Goal: Task Accomplishment & Management: Manage account settings

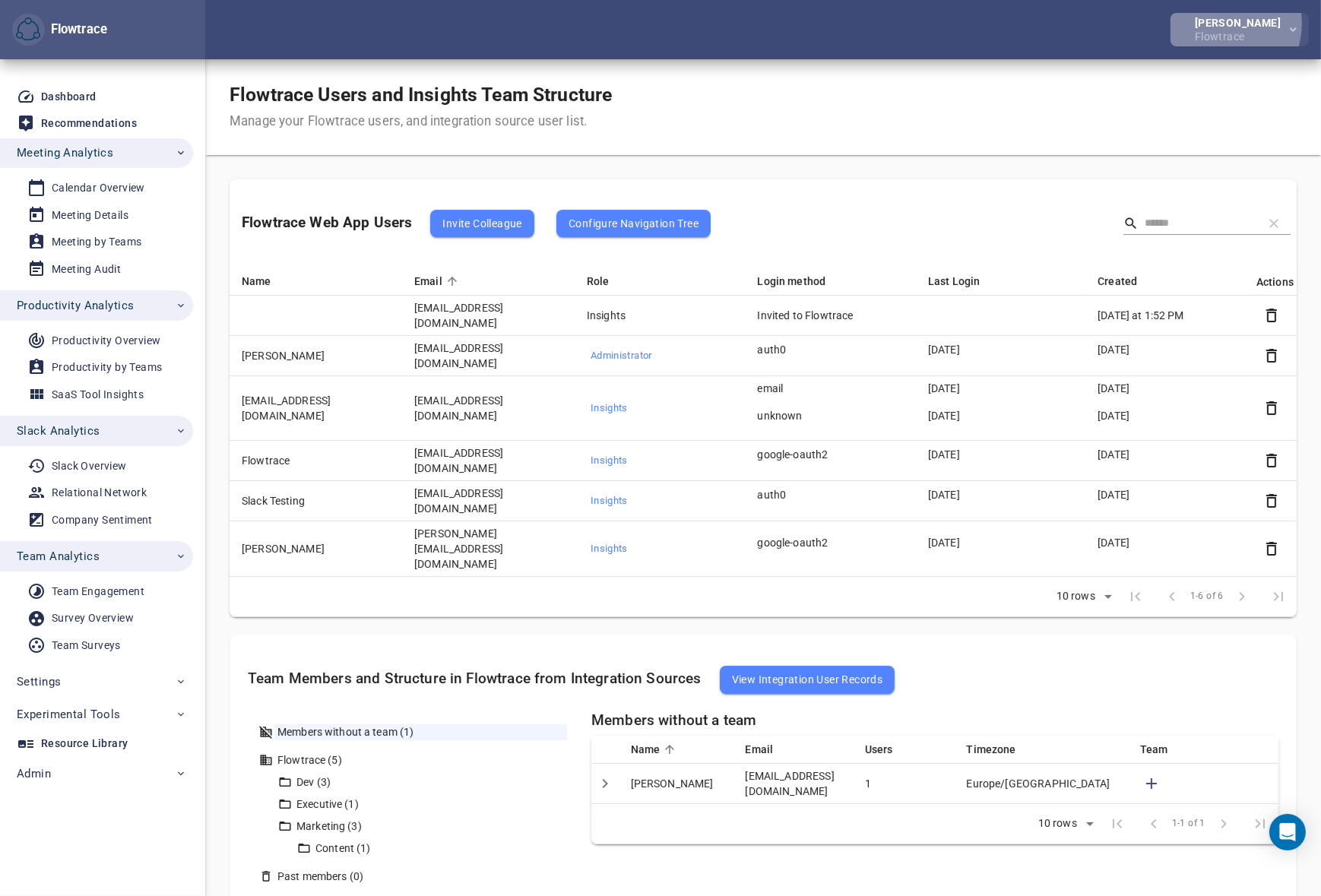
click at [1233, 23] on div "[PERSON_NAME]" at bounding box center [1240, 23] width 92 height 11
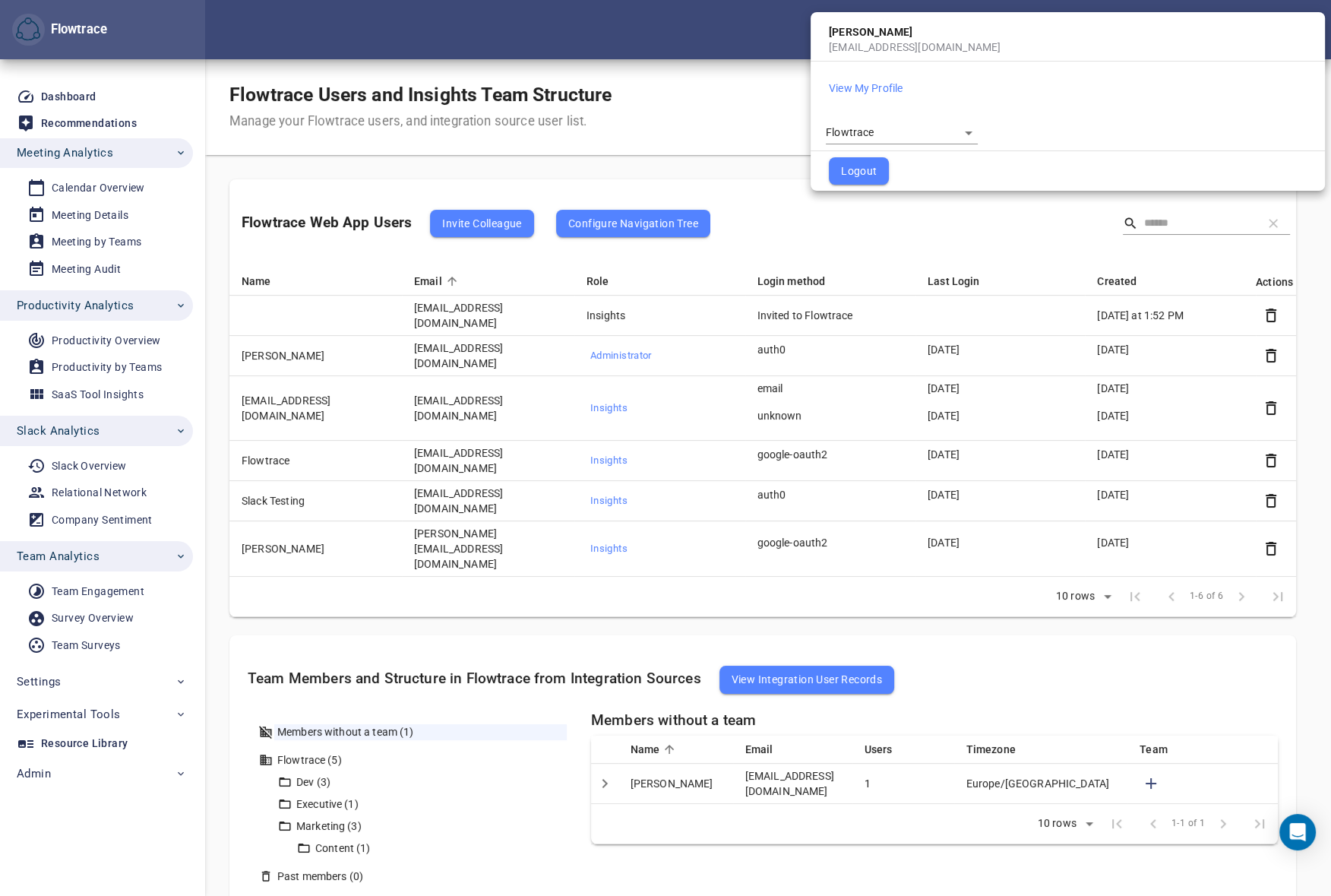
click at [889, 132] on body "Flowtrace Petri Lehtonen Flowtrace Flowtrace Dashboard Recommendations Meeting …" at bounding box center [665, 448] width 1331 height 896
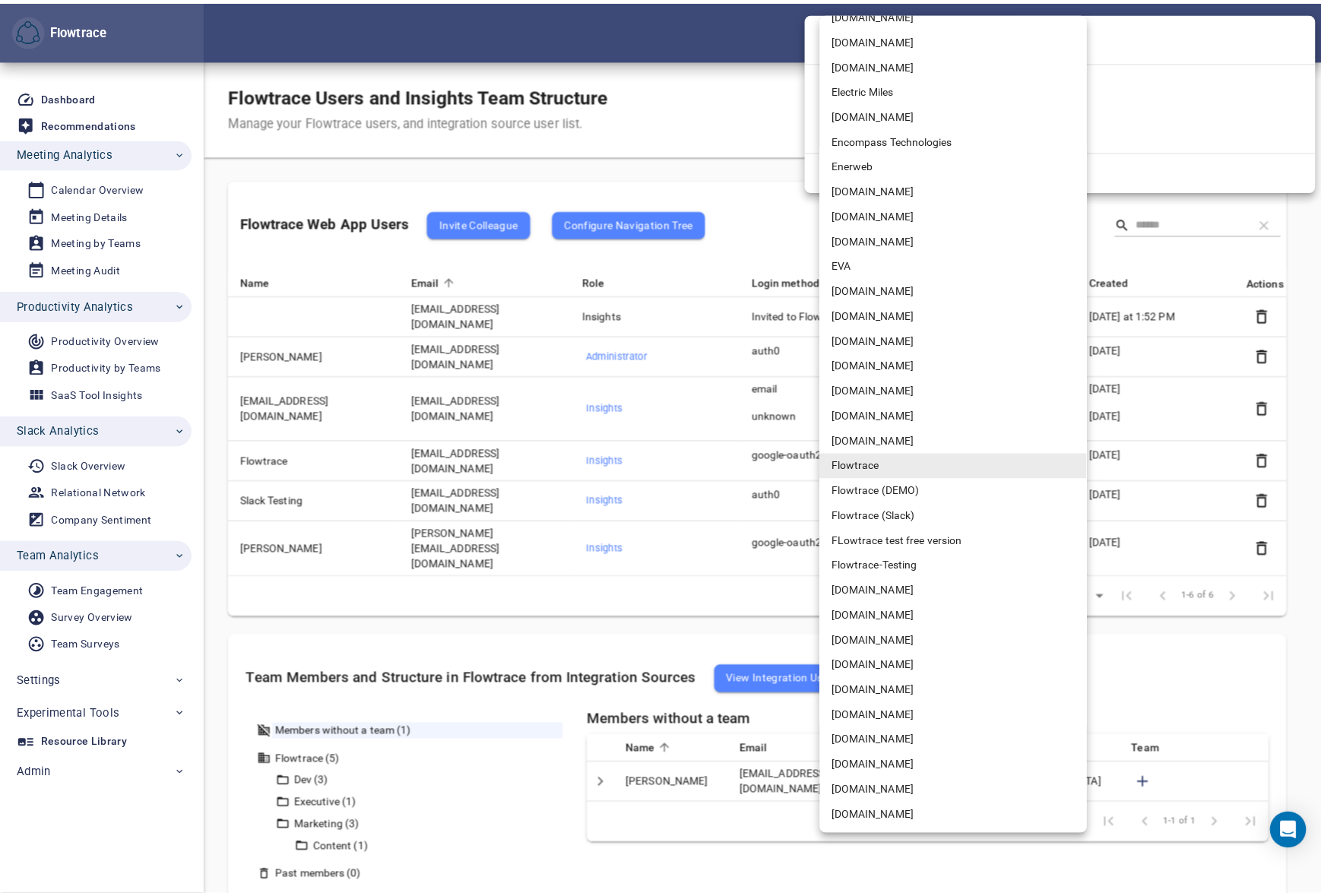
scroll to position [2762, 0]
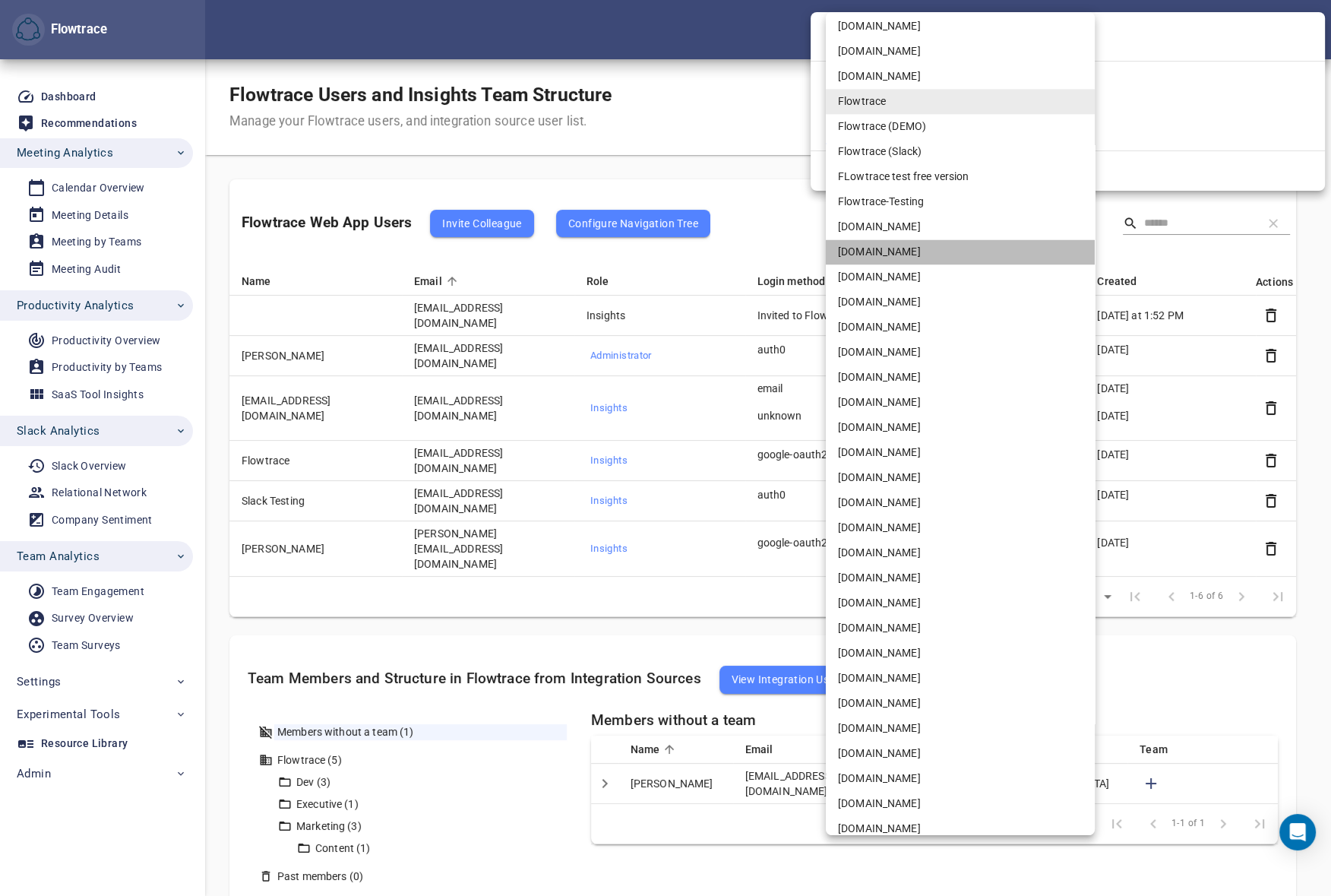
click at [894, 251] on li "GetYourGuide.com" at bounding box center [959, 252] width 269 height 25
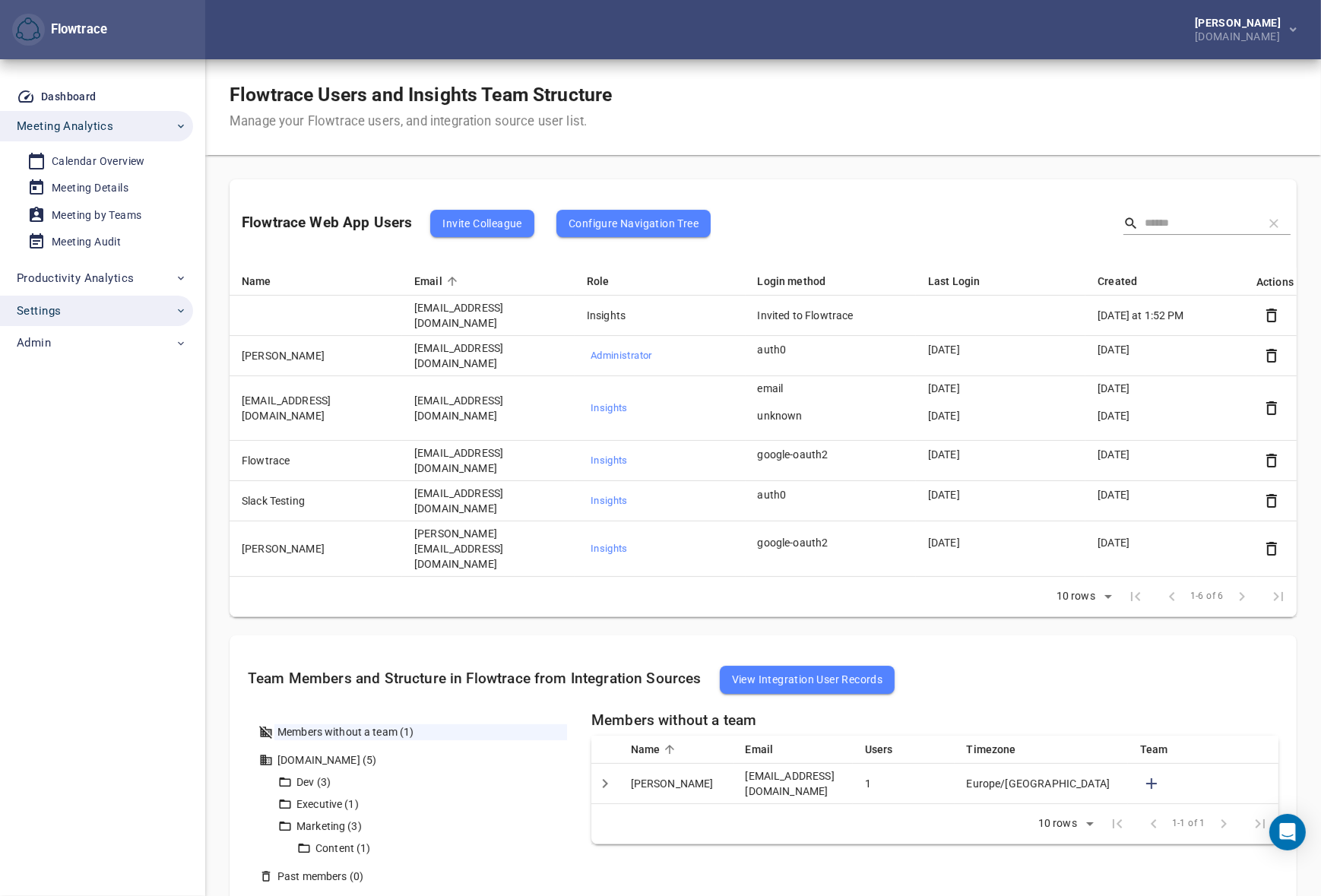
click at [74, 311] on span "Settings" at bounding box center [102, 311] width 170 height 20
click at [98, 344] on div "User Management" at bounding box center [98, 346] width 94 height 19
click at [81, 365] on div "Surveys" at bounding box center [71, 372] width 40 height 19
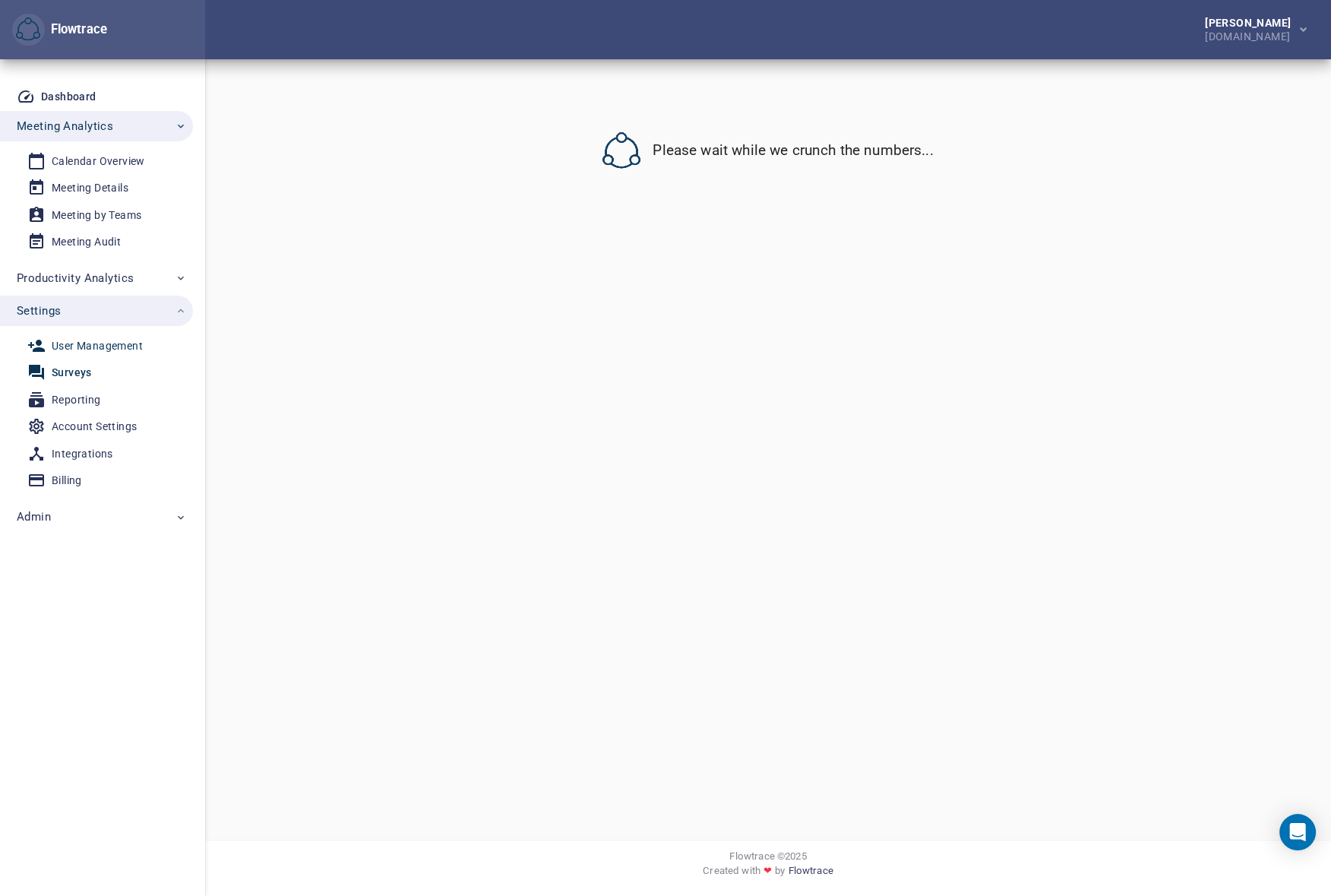
click at [95, 345] on div "User Management" at bounding box center [98, 346] width 91 height 19
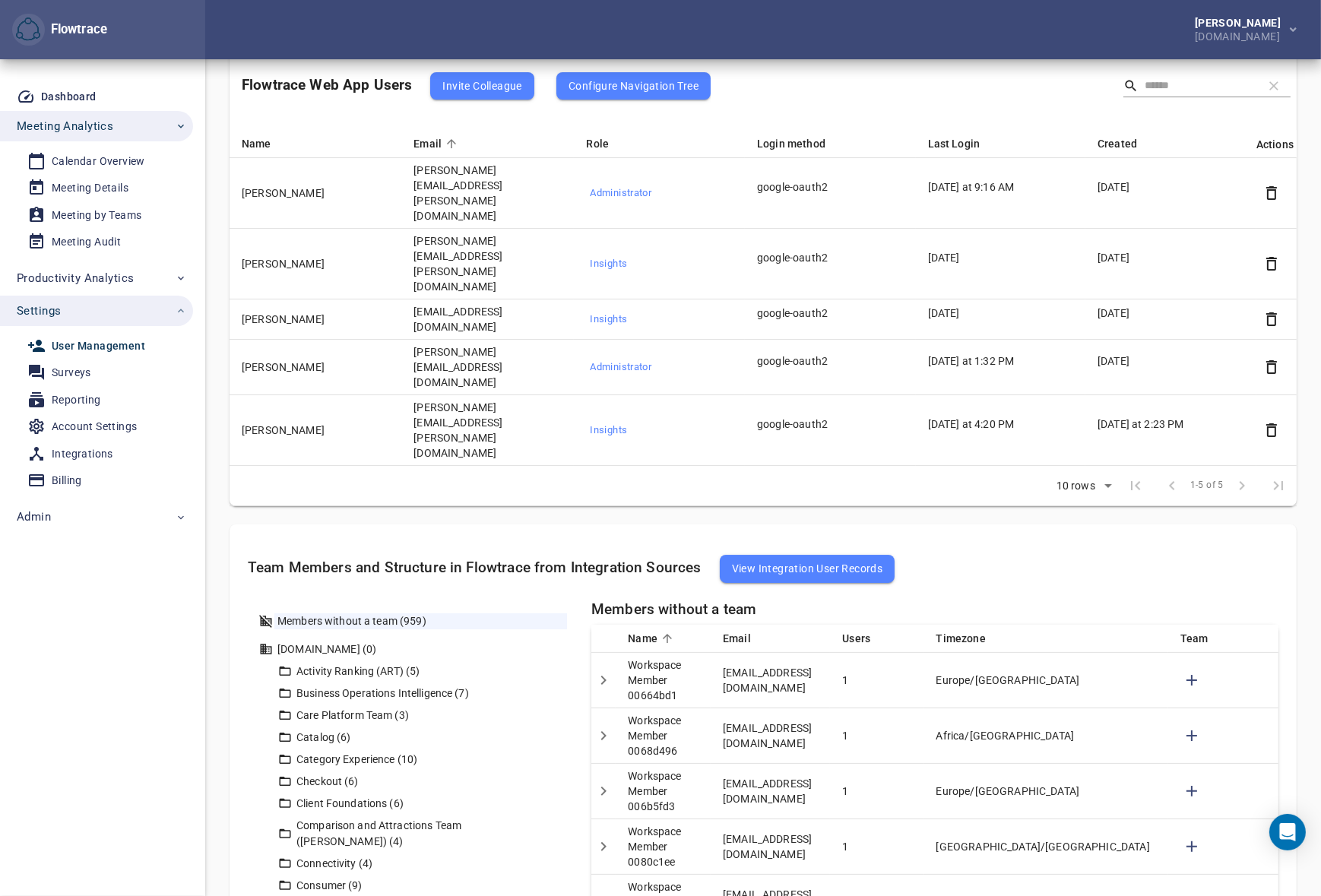
scroll to position [160, 0]
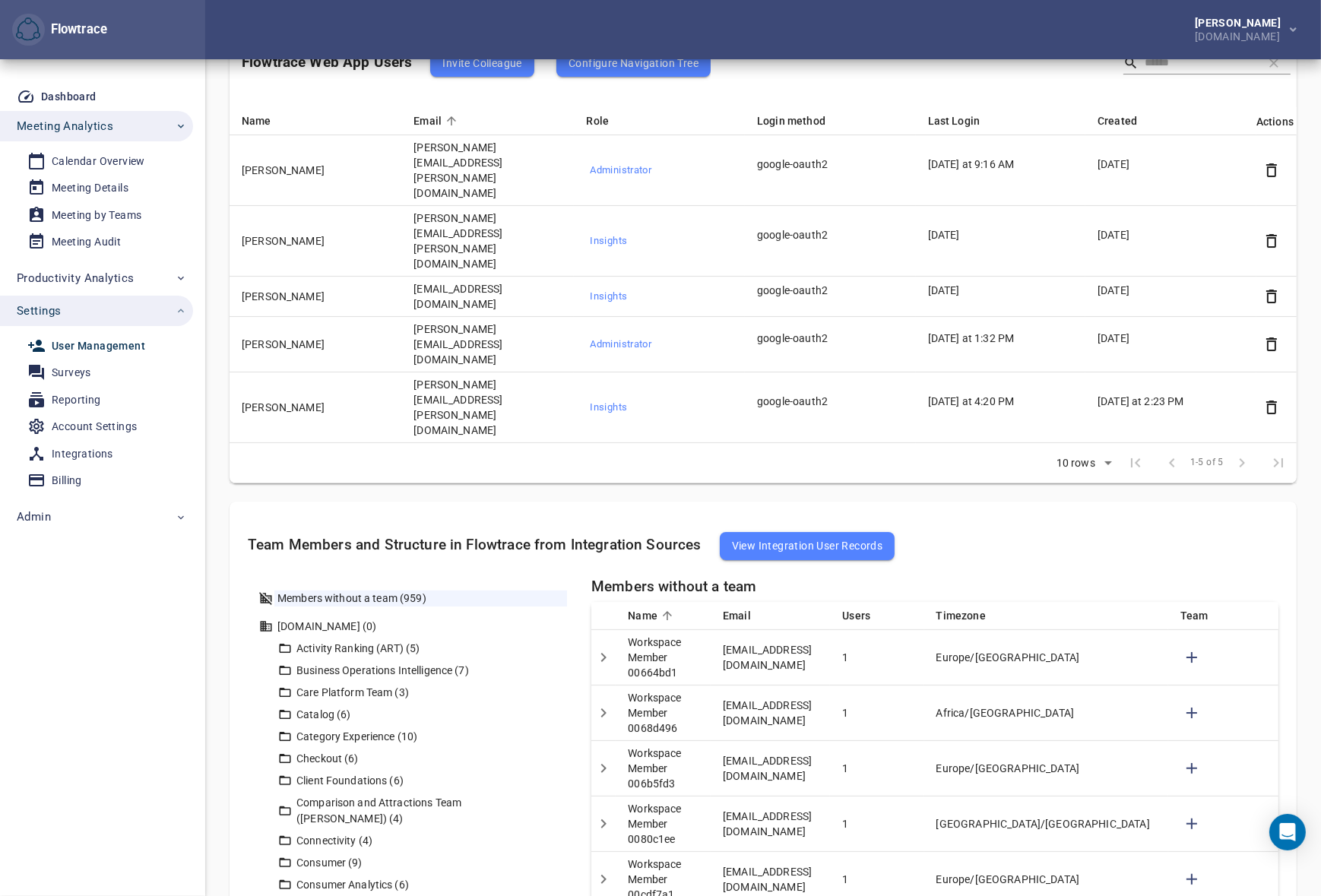
drag, startPoint x: 413, startPoint y: 368, endPoint x: 401, endPoint y: 368, distance: 12.0
click at [101, 162] on div "Calendar Overview" at bounding box center [98, 161] width 94 height 19
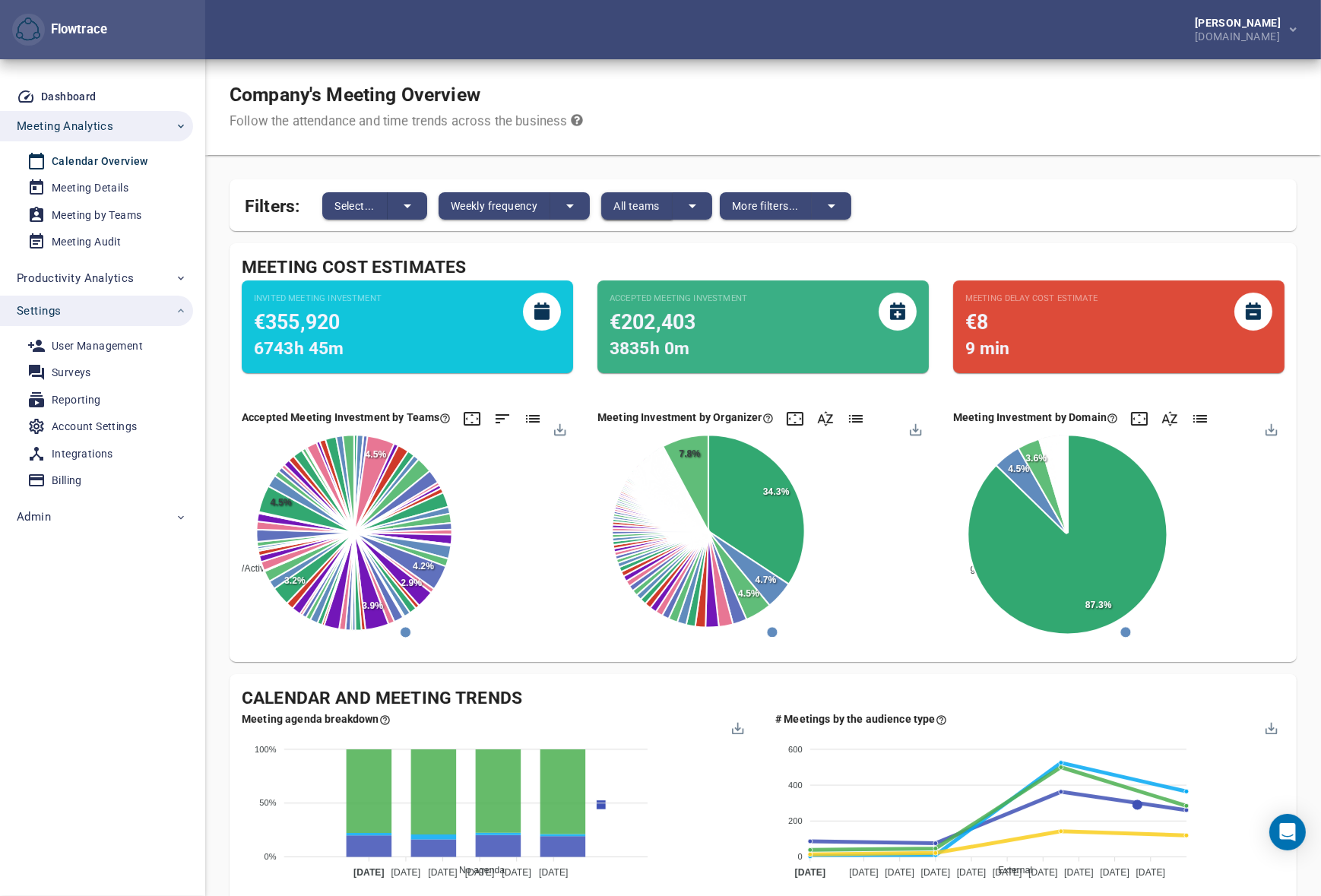
click at [635, 201] on span "All teams" at bounding box center [637, 206] width 46 height 19
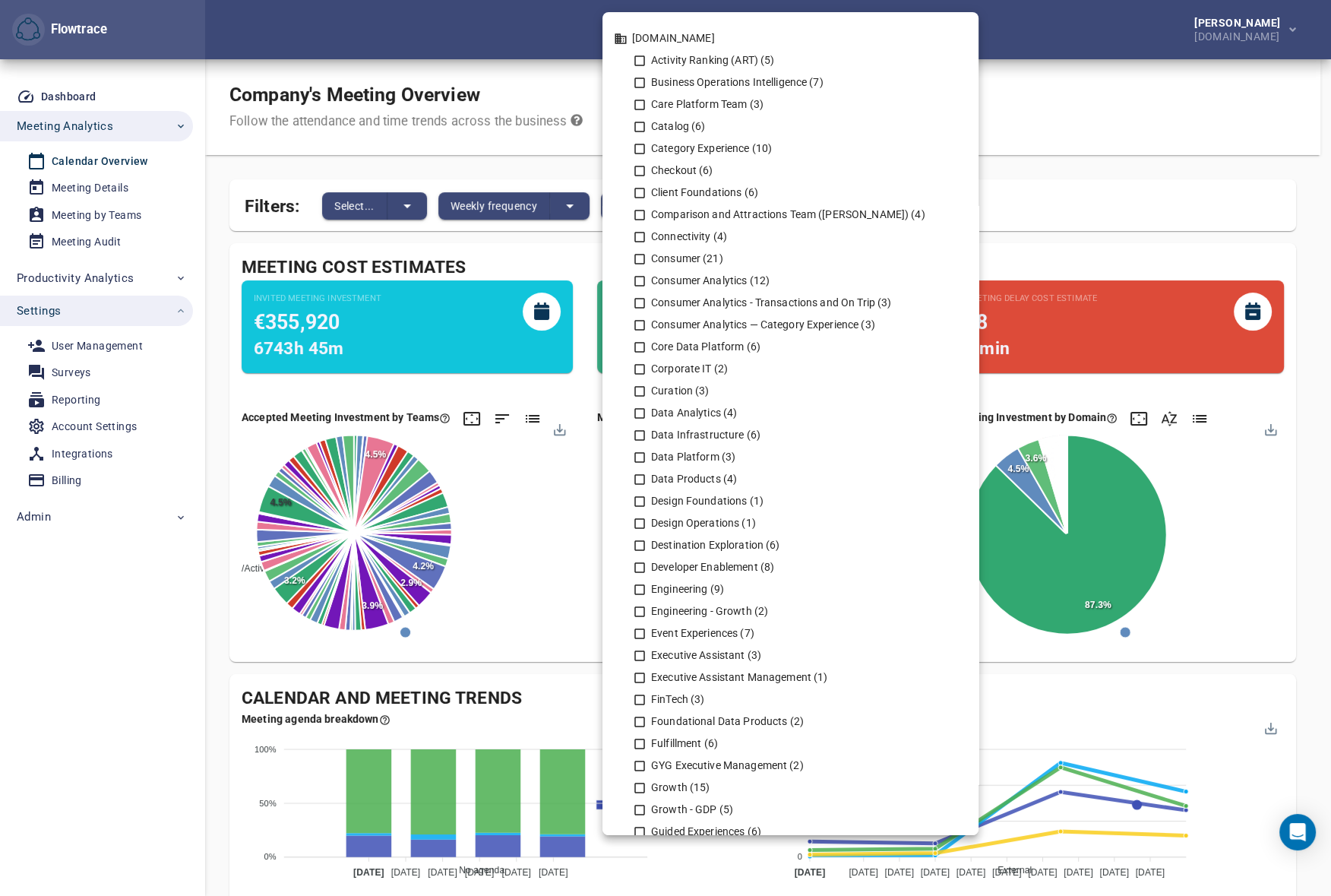
click at [507, 68] on div at bounding box center [665, 448] width 1331 height 896
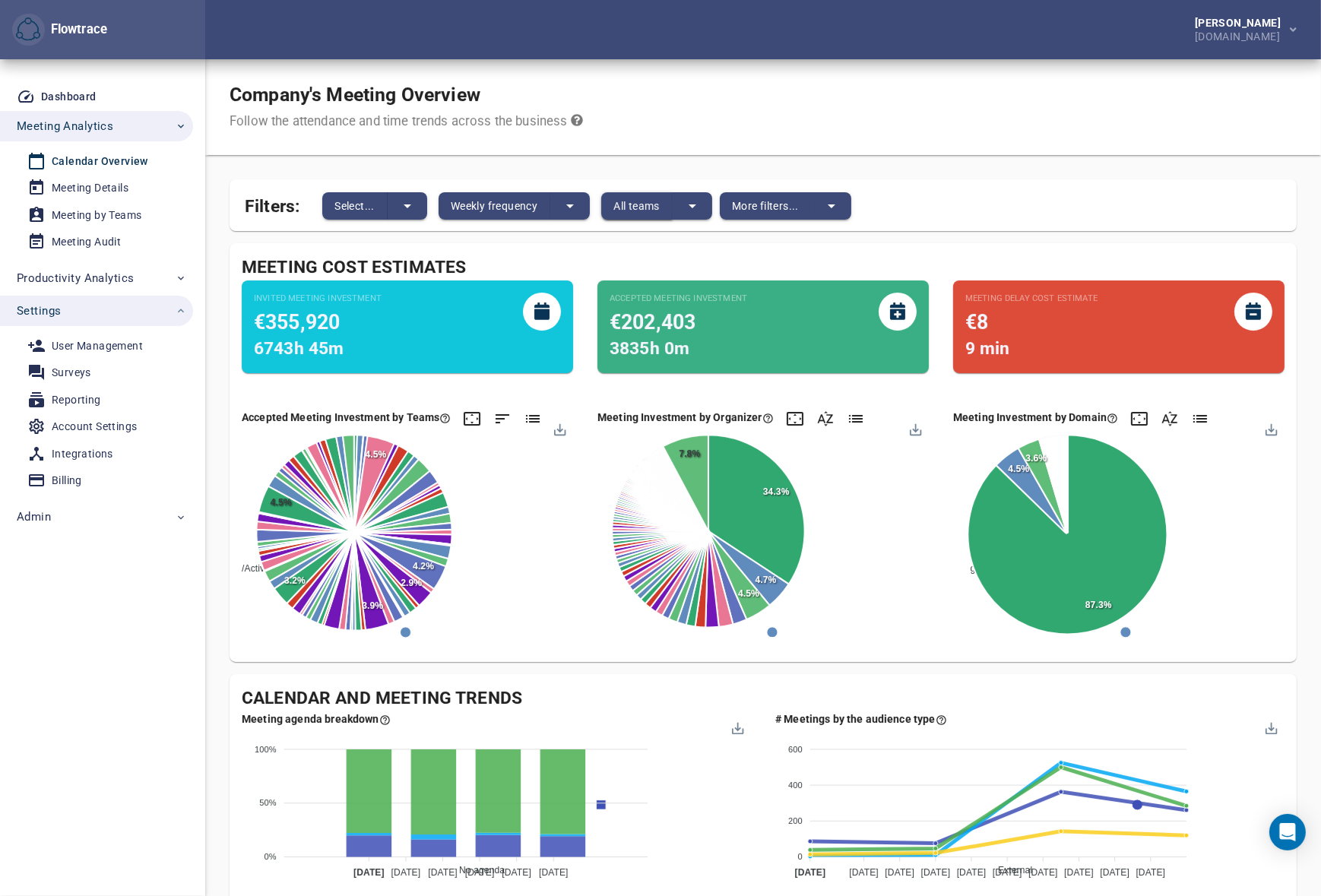
click at [642, 208] on span "All teams" at bounding box center [637, 206] width 46 height 19
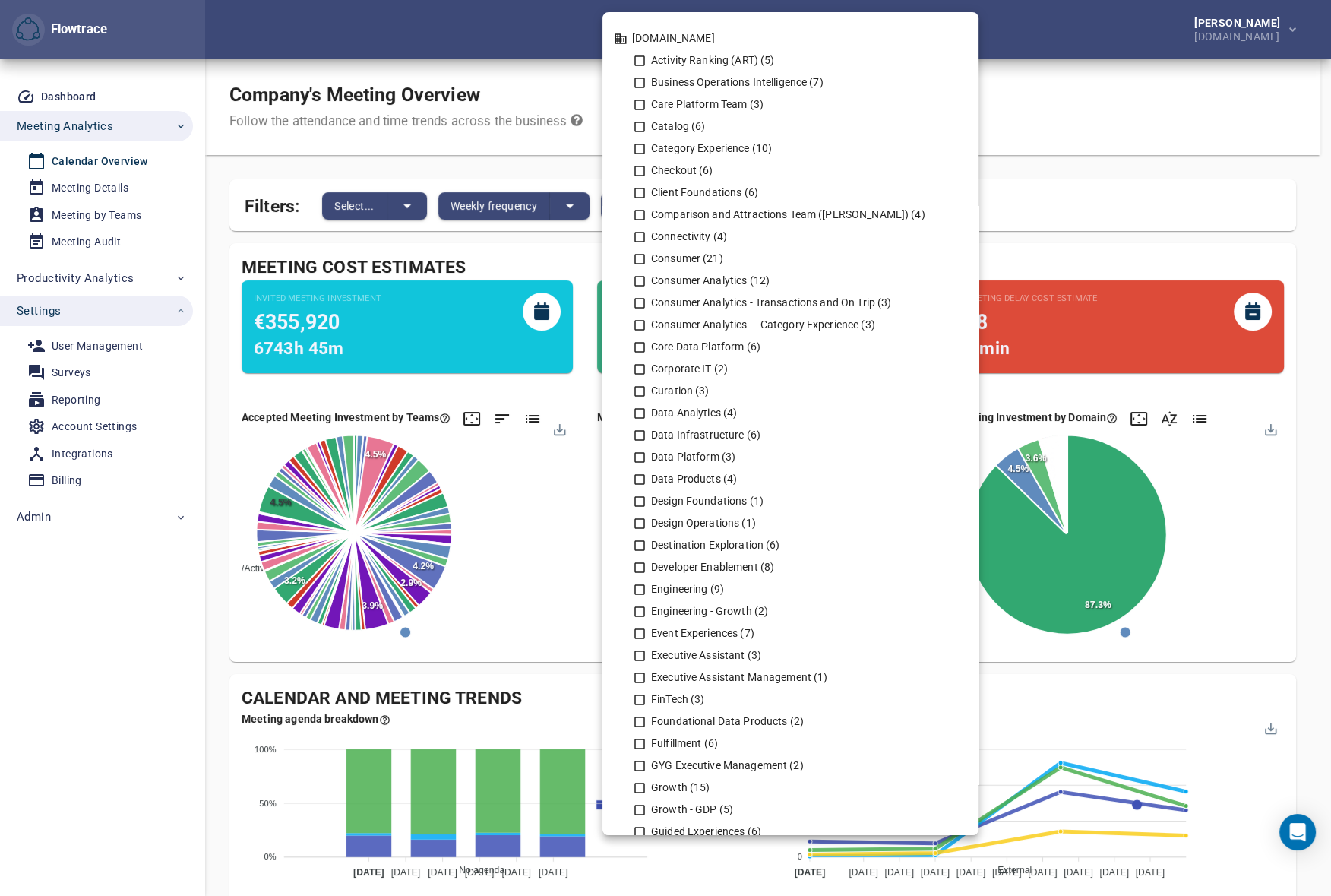
click at [1096, 115] on div at bounding box center [665, 448] width 1331 height 896
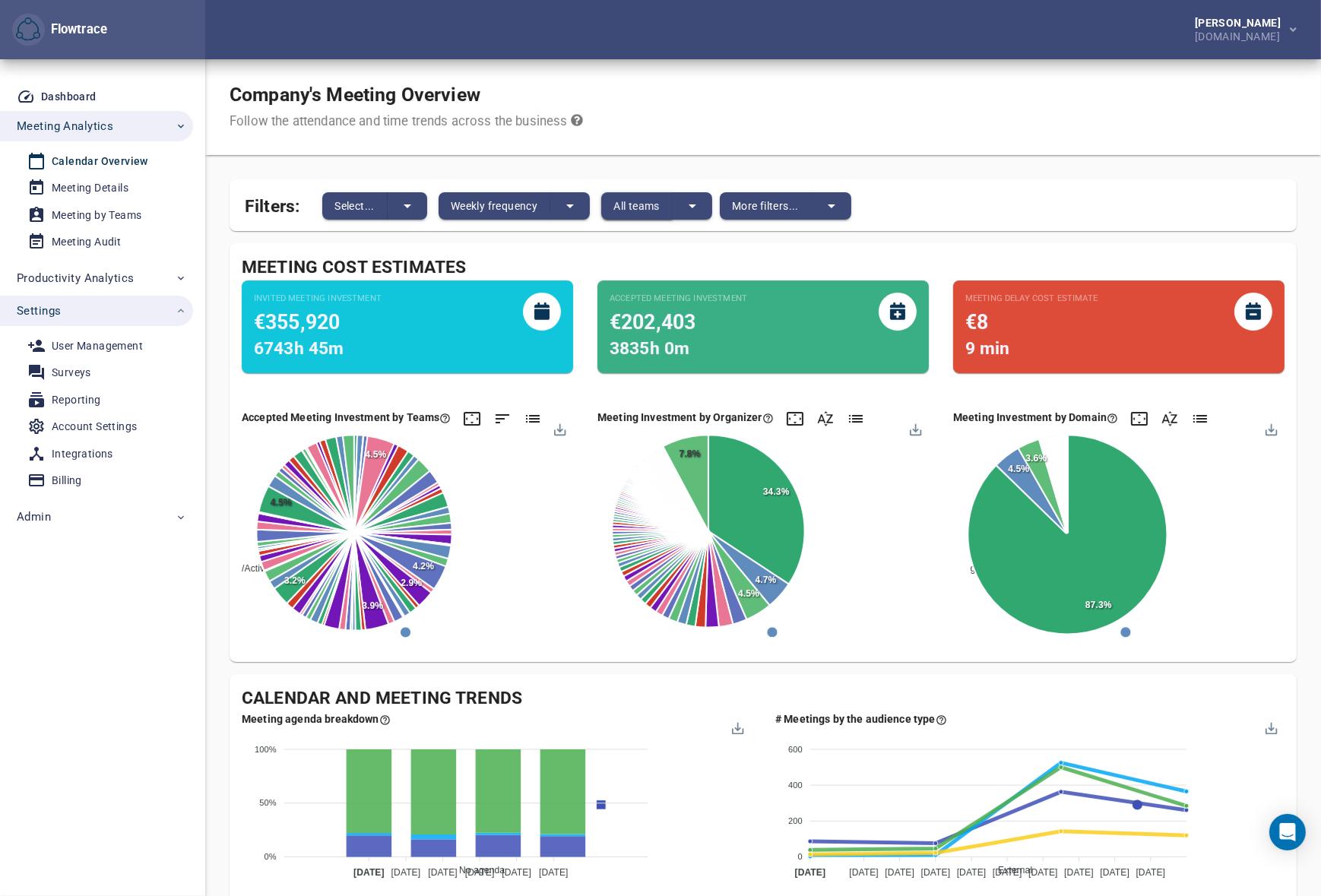
click at [616, 192] on button "All teams" at bounding box center [637, 205] width 71 height 27
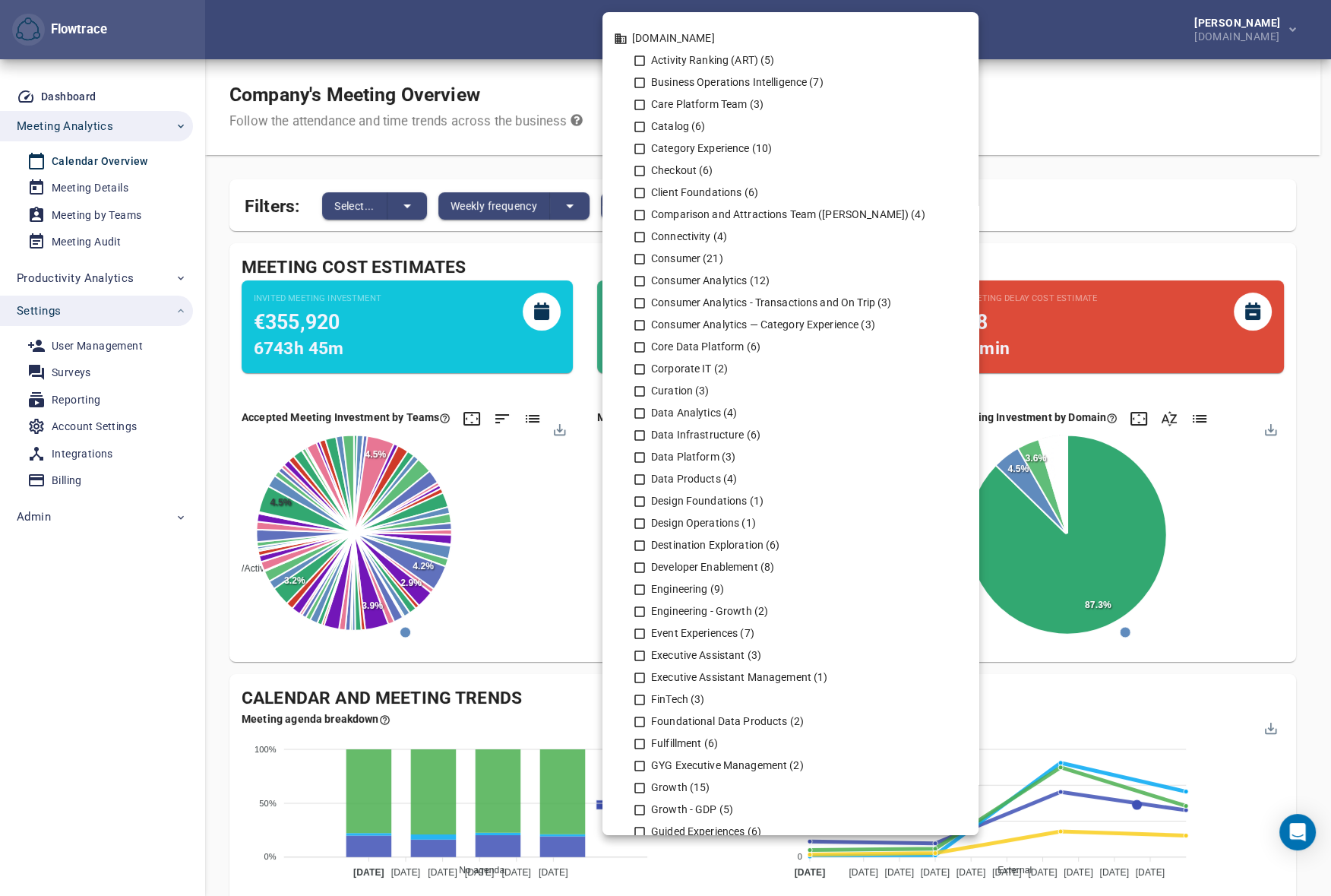
click at [1110, 144] on div at bounding box center [665, 448] width 1331 height 896
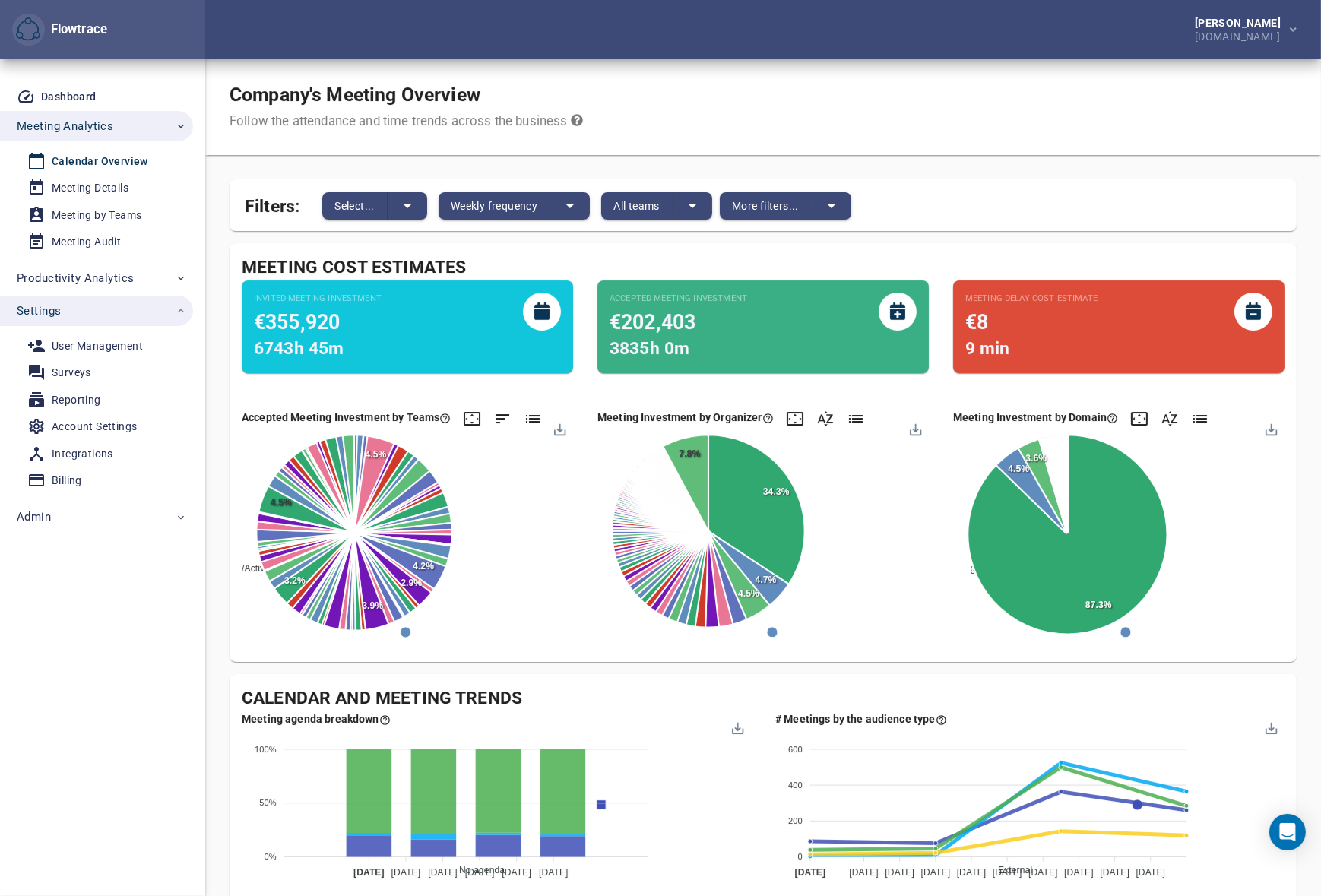
click at [697, 99] on div "Company's Meeting Overview Follow the attendance and time trends across the bus…" at bounding box center [763, 108] width 1116 height 96
click at [577, 60] on div "Company's Meeting Overview Follow the attendance and time trends across the bus…" at bounding box center [763, 108] width 1116 height 96
click at [1210, 35] on div "GetYourGuide.com" at bounding box center [1240, 35] width 92 height 14
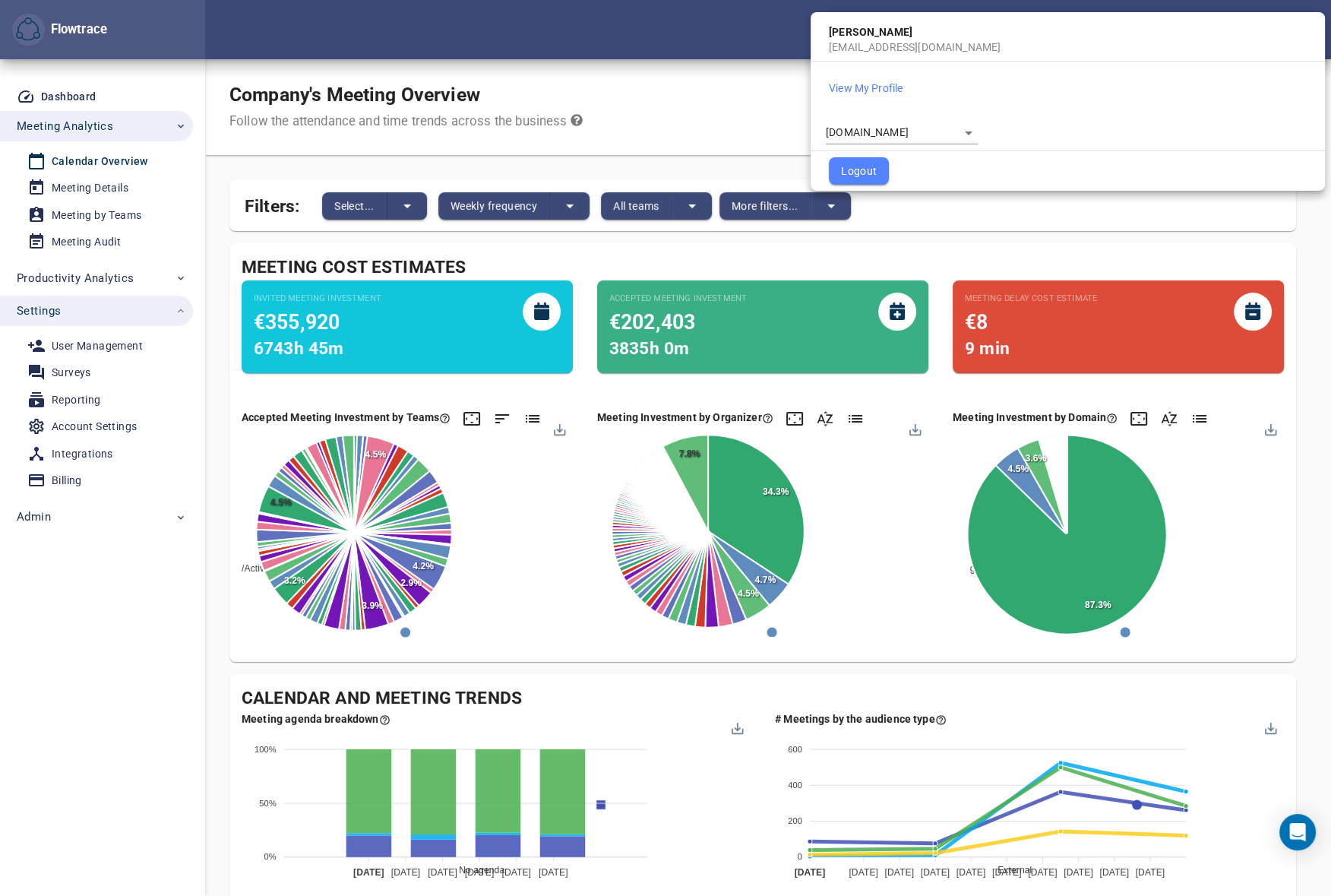
click at [897, 132] on body "Flowtrace Petri Lehtonen GetYourGuide.com Flowtrace Dashboard Meeting Analytics…" at bounding box center [665, 448] width 1331 height 896
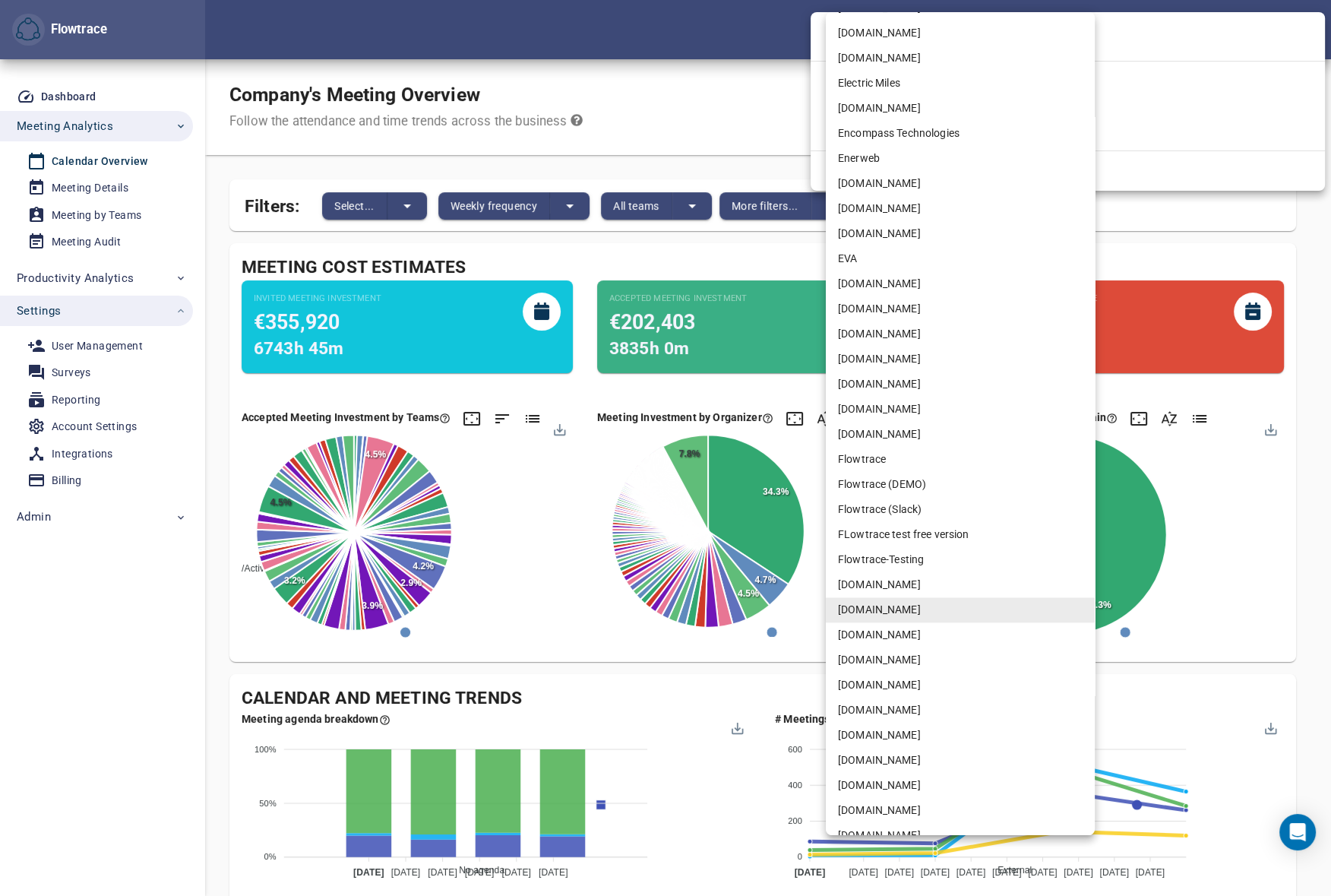
scroll to position [2430, 0]
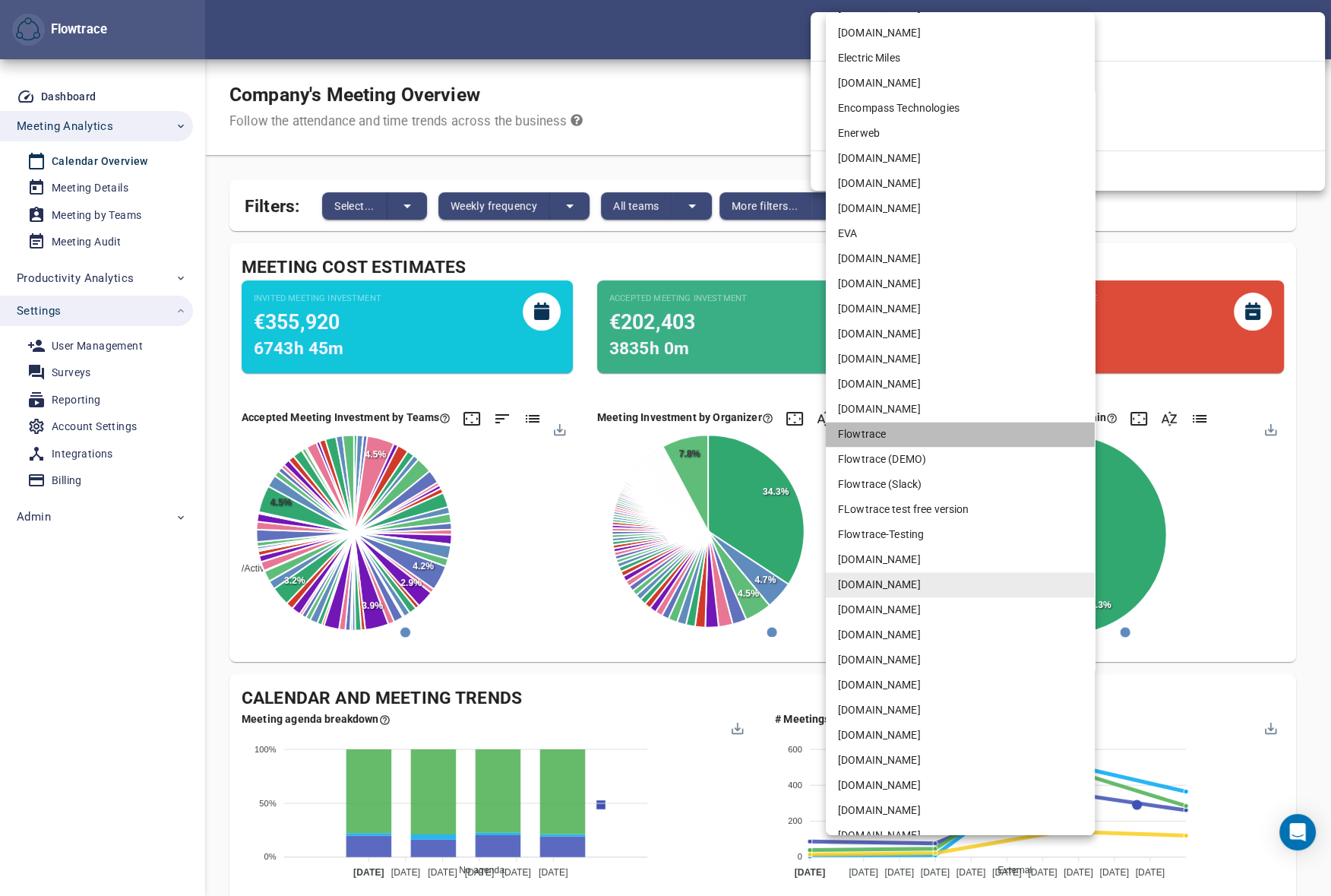
click at [878, 438] on li "Flowtrace" at bounding box center [959, 434] width 269 height 25
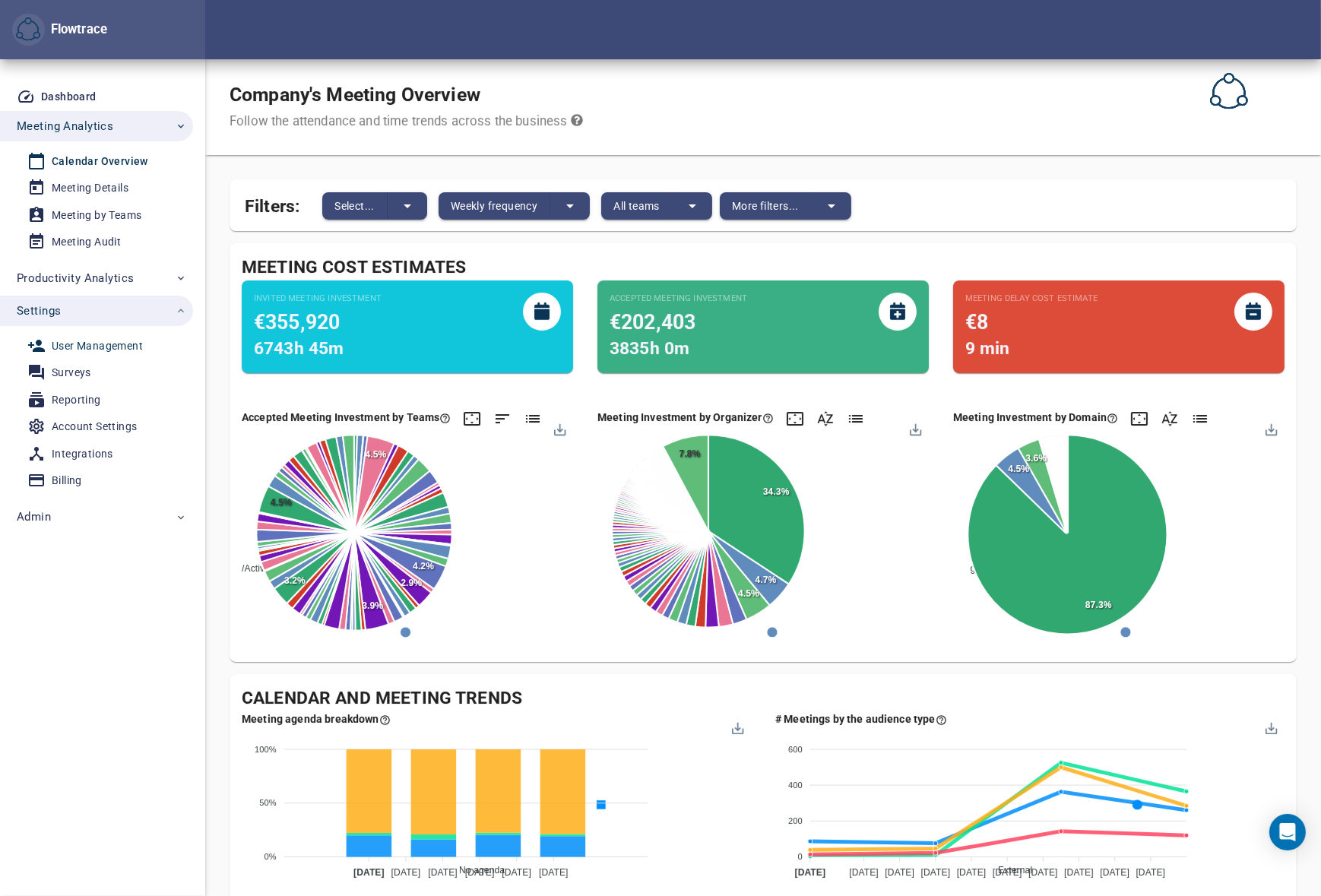
click at [79, 347] on div "User Management" at bounding box center [98, 346] width 91 height 19
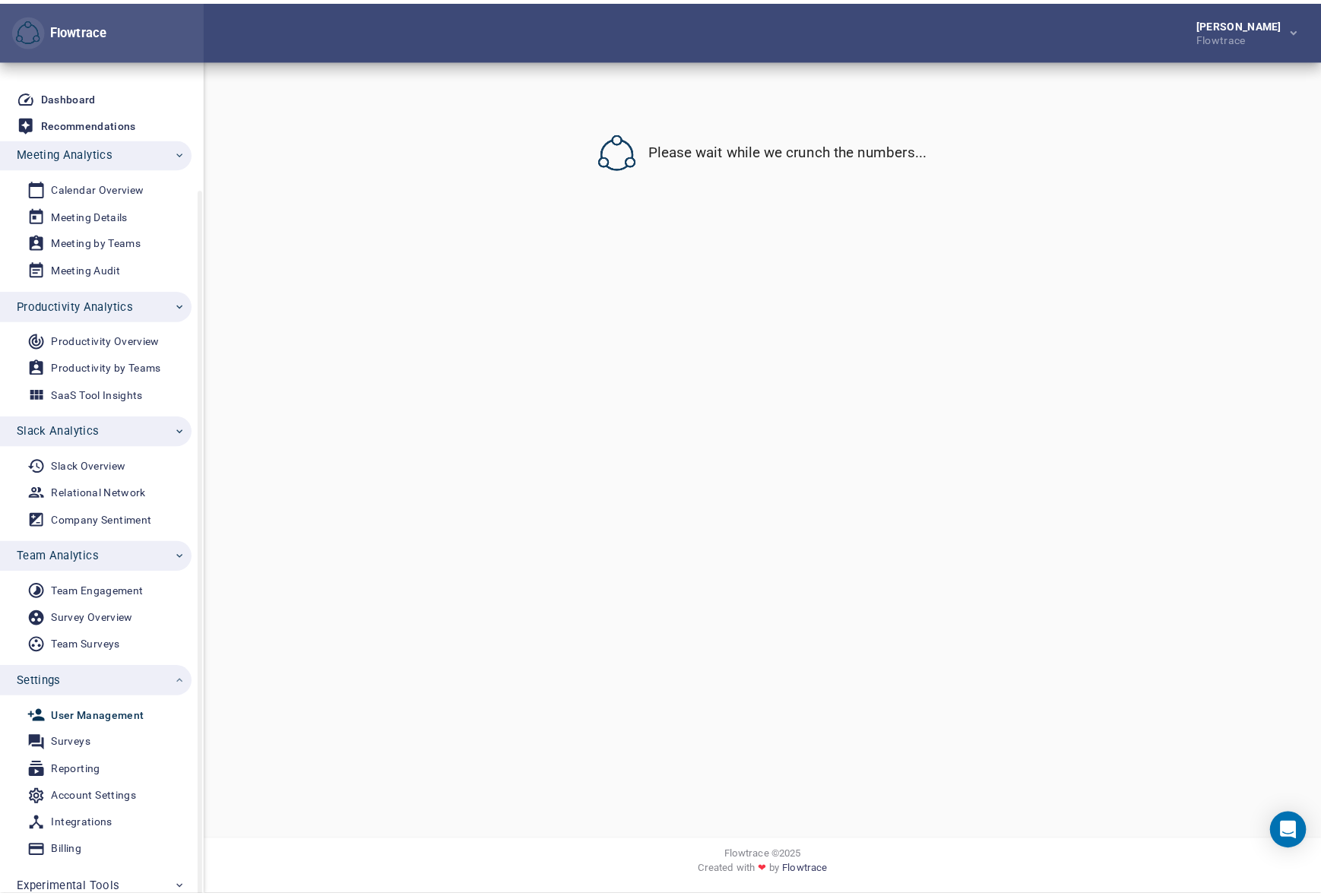
scroll to position [67, 0]
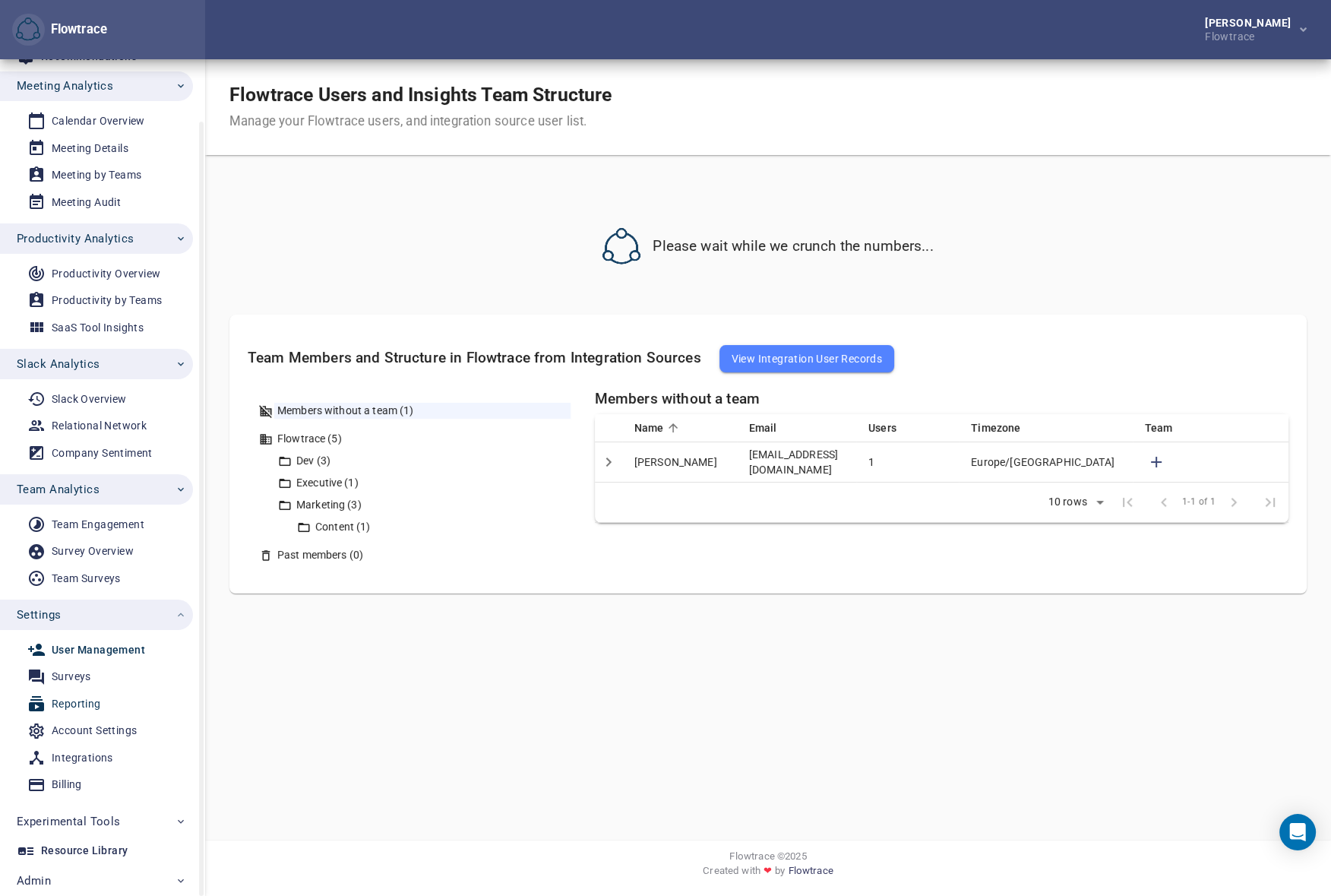
click at [68, 706] on div "Reporting" at bounding box center [77, 704] width 50 height 19
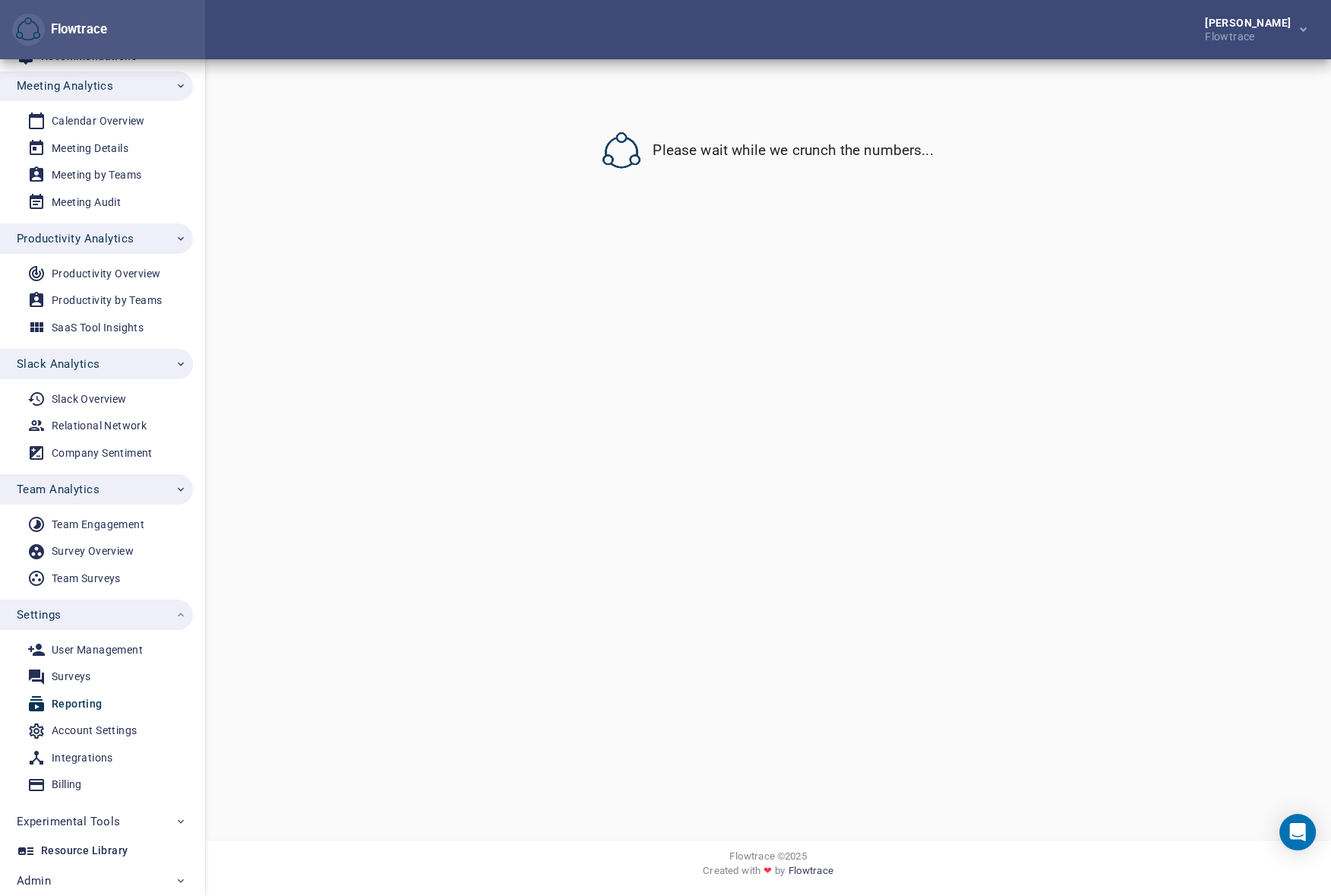
select select "*******"
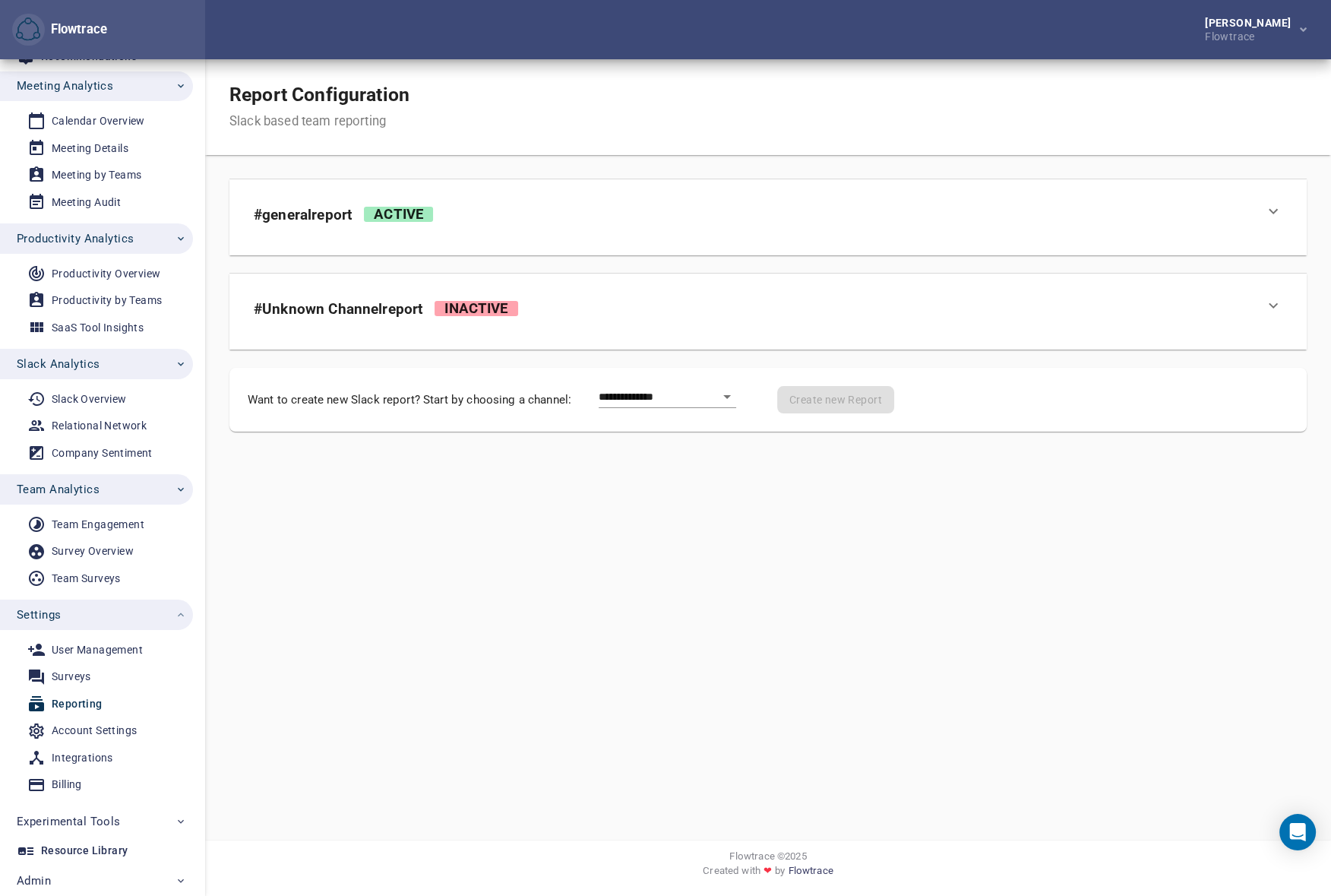
click at [660, 311] on div "# Unknown Channel report Inactive" at bounding box center [754, 305] width 1001 height 46
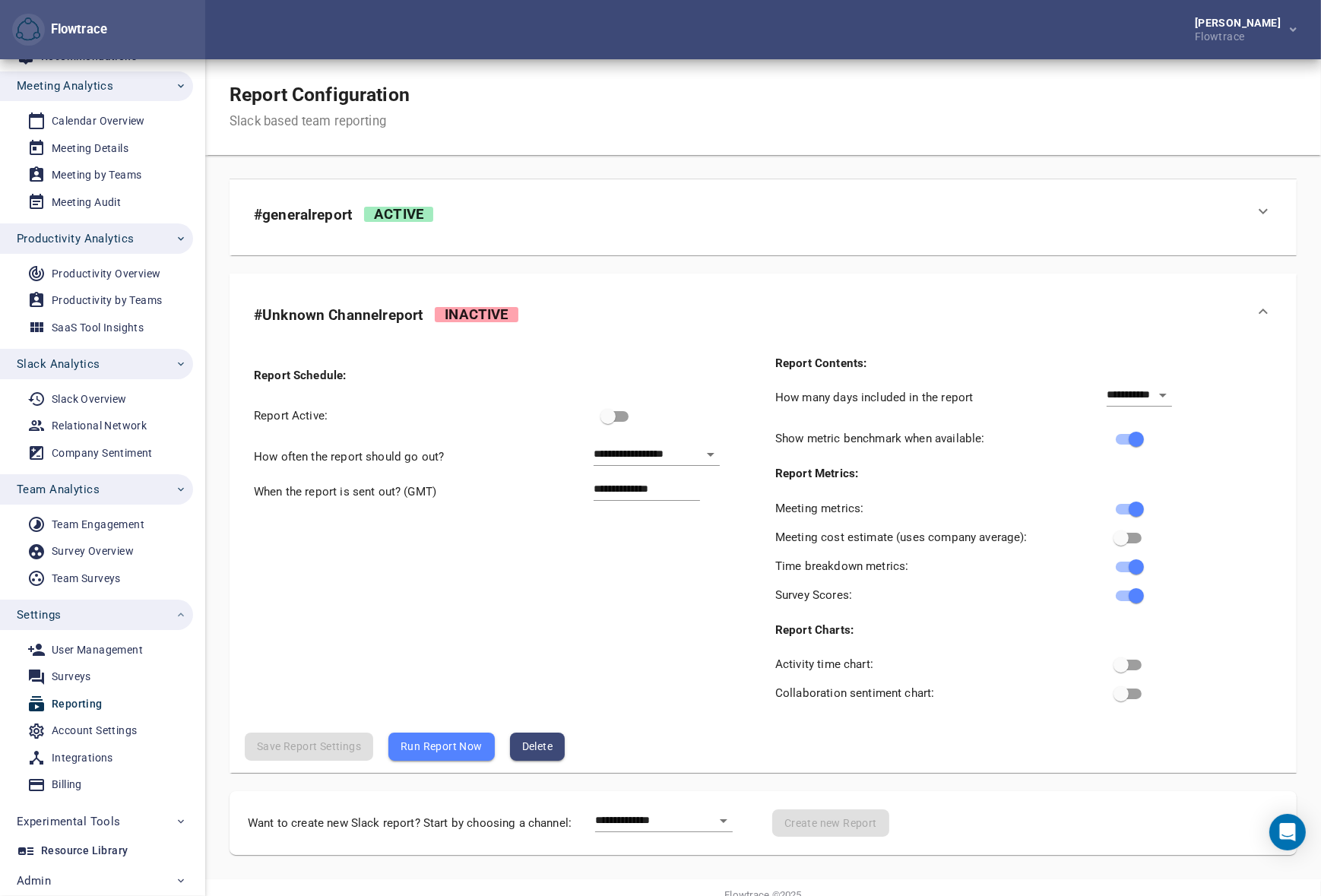
click at [669, 204] on div "# general report Active" at bounding box center [749, 211] width 991 height 46
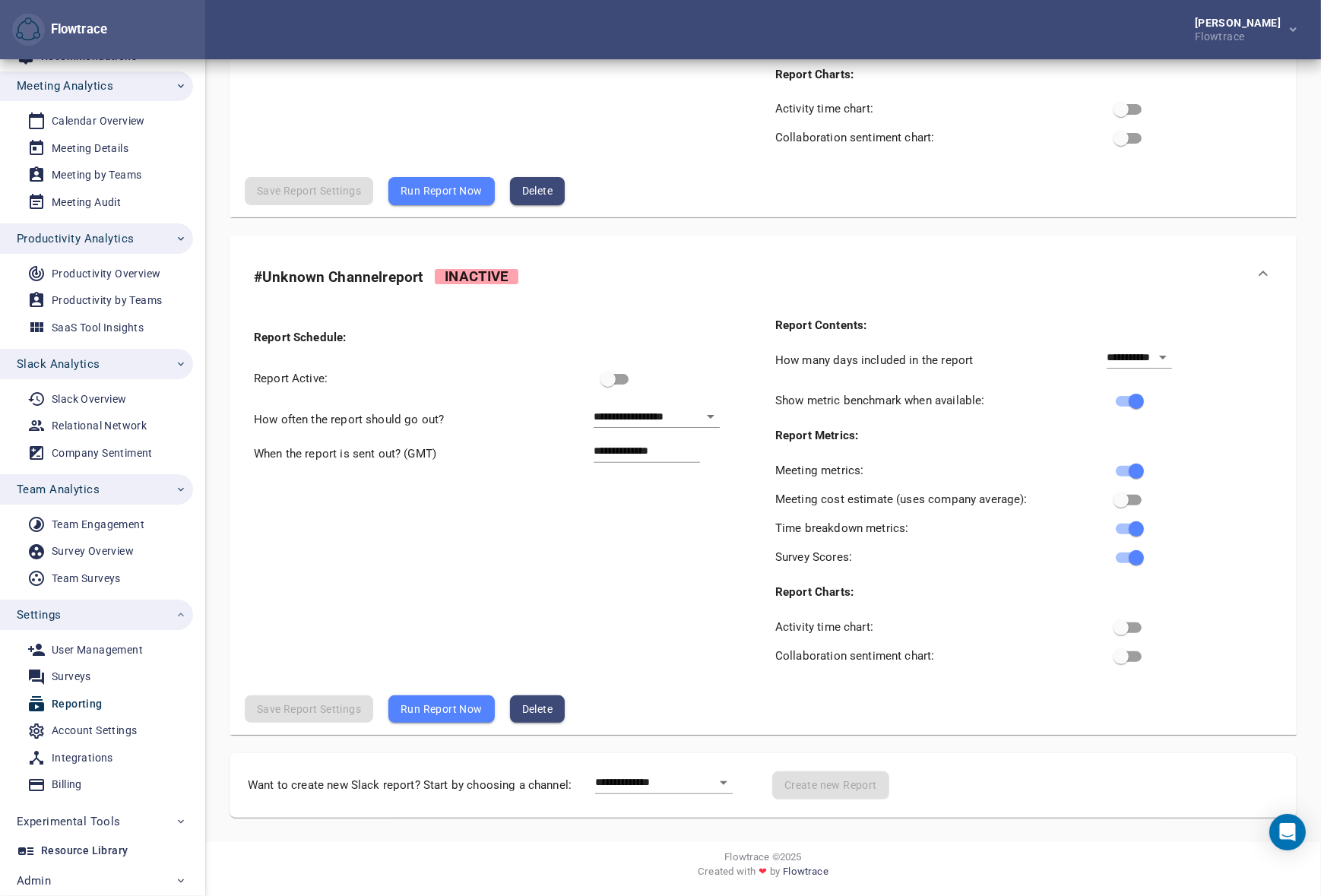
scroll to position [462, 0]
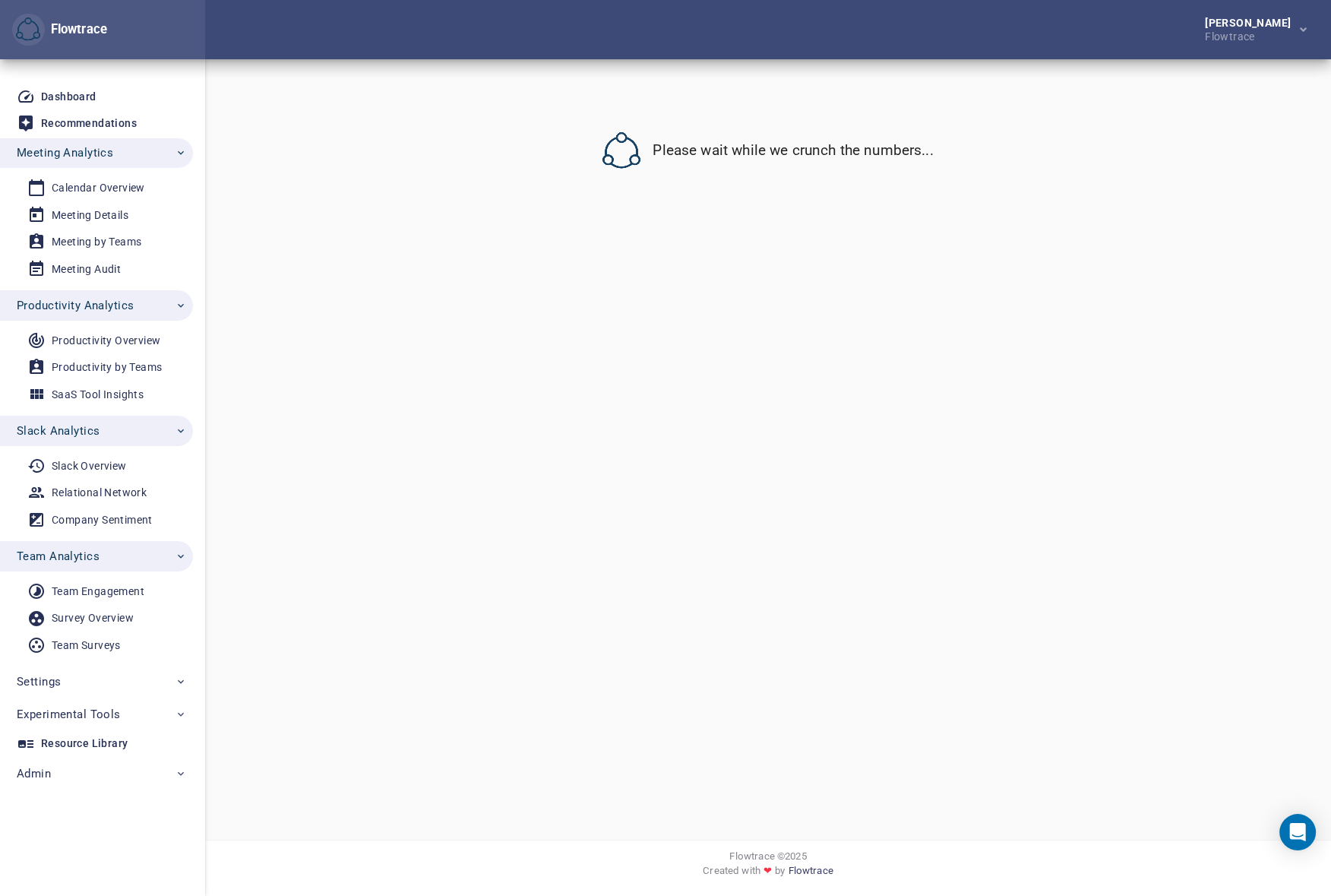
select select "*******"
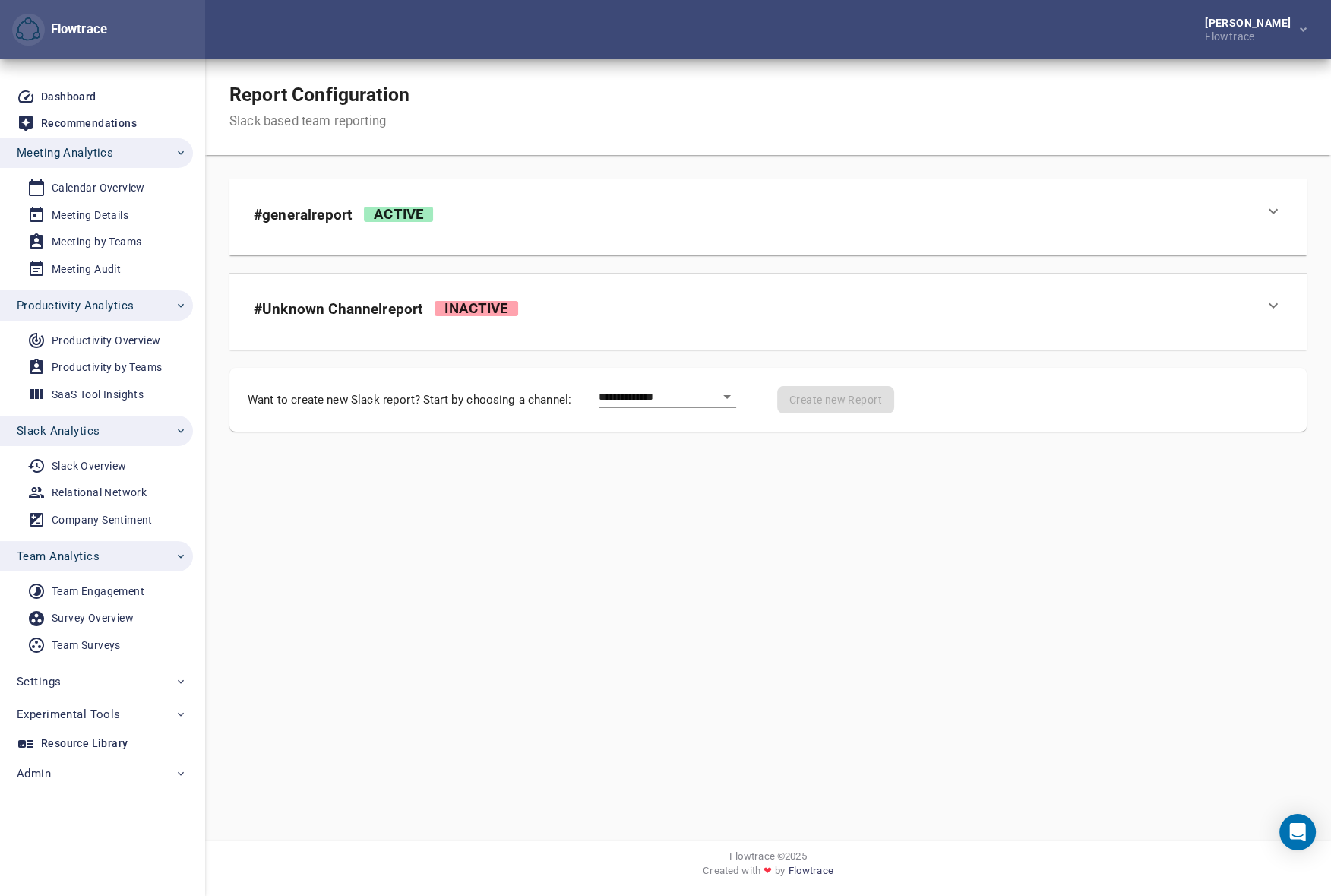
click at [659, 300] on div "# Unknown Channel report Inactive" at bounding box center [754, 305] width 1001 height 46
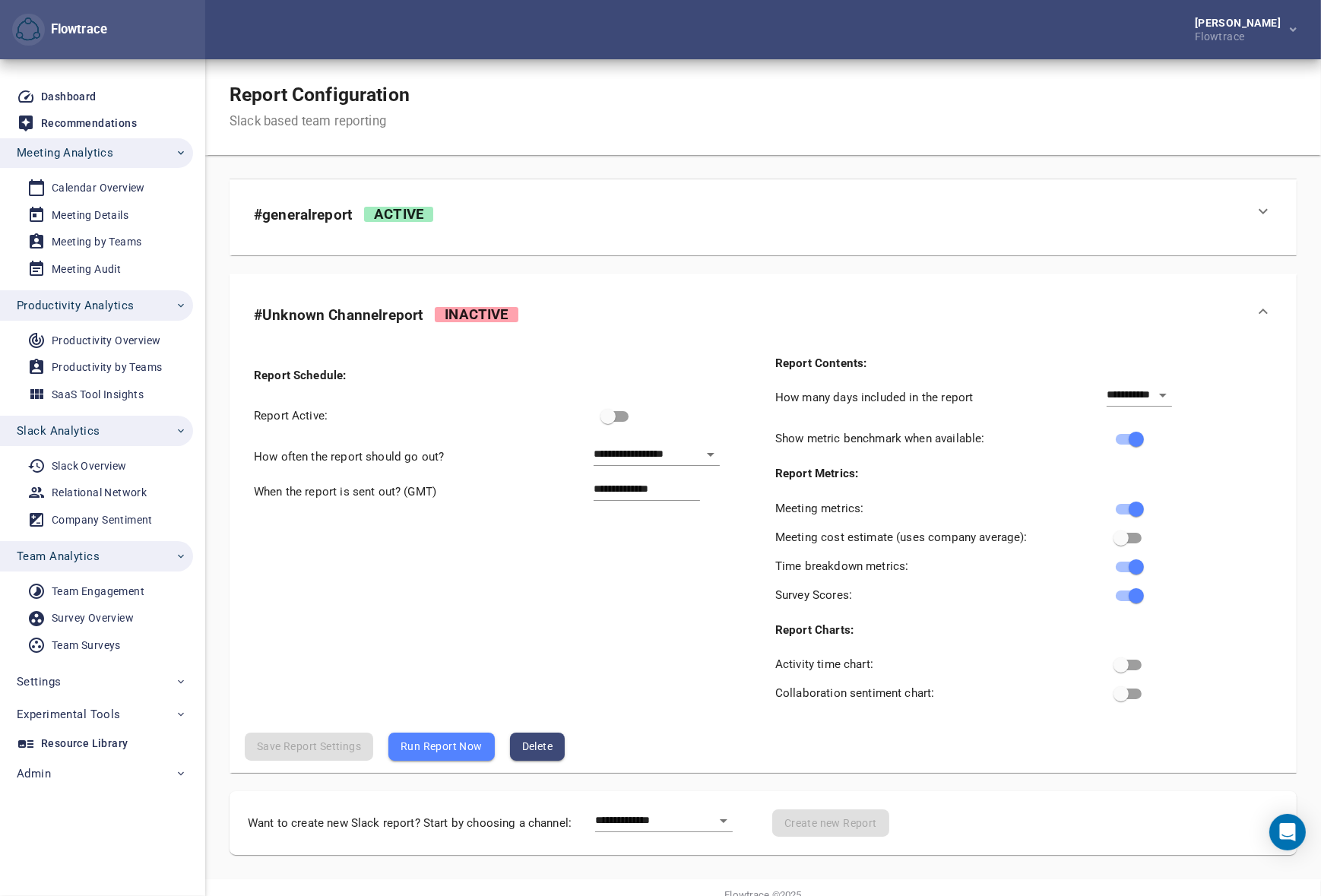
click at [659, 300] on div "# Unknown Channel report Inactive" at bounding box center [749, 311] width 991 height 46
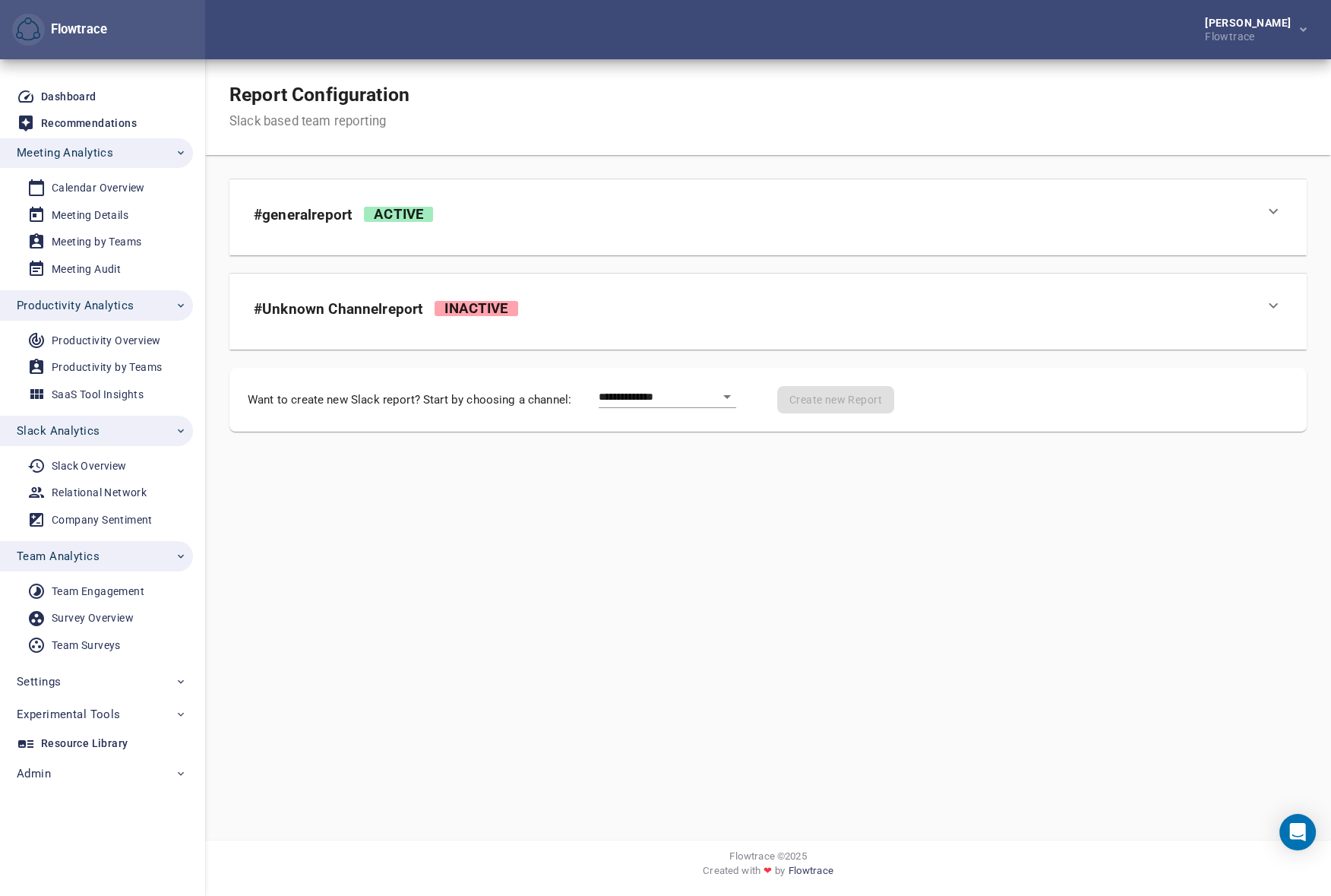
click at [660, 221] on div "# general report Active" at bounding box center [754, 211] width 1001 height 46
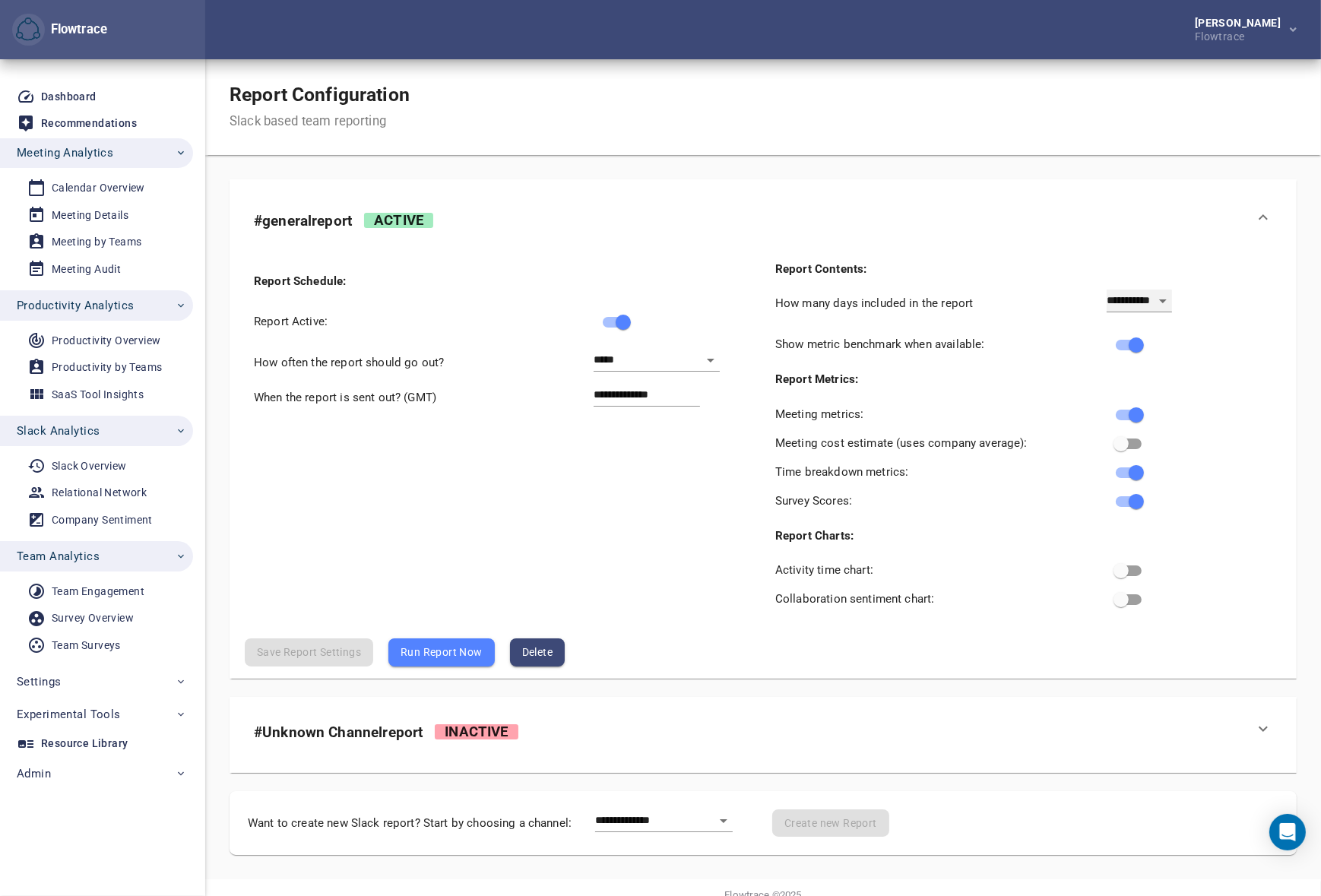
click at [1131, 294] on select "**********" at bounding box center [1140, 300] width 65 height 22
select select "**"
click at [1107, 290] on select "**********" at bounding box center [1140, 300] width 65 height 22
click at [669, 813] on select "**********" at bounding box center [664, 820] width 138 height 22
click at [322, 653] on span "Save Report Settings" at bounding box center [309, 652] width 104 height 19
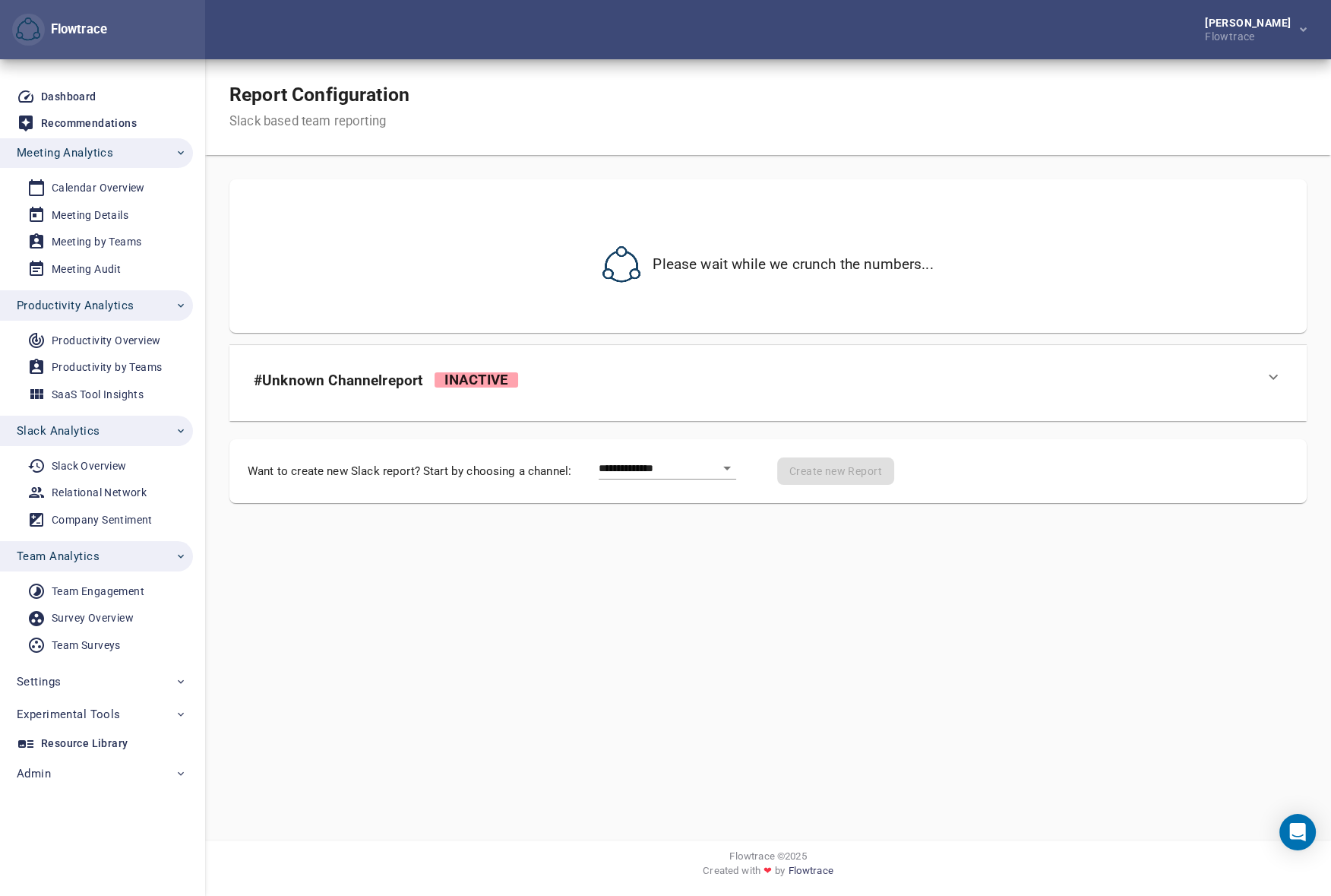
select select "**"
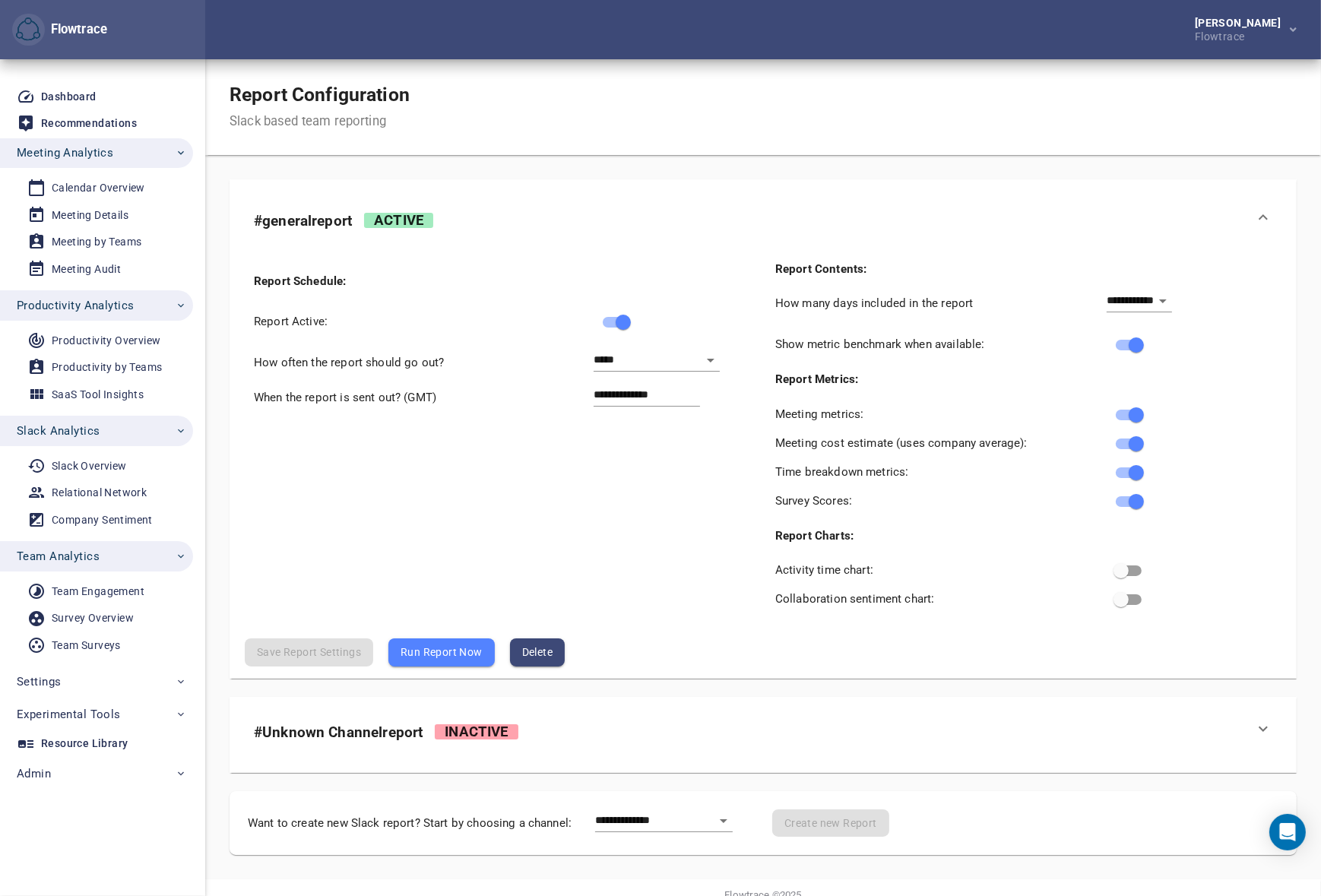
click at [453, 745] on span "Inactive" at bounding box center [476, 728] width 107 height 46
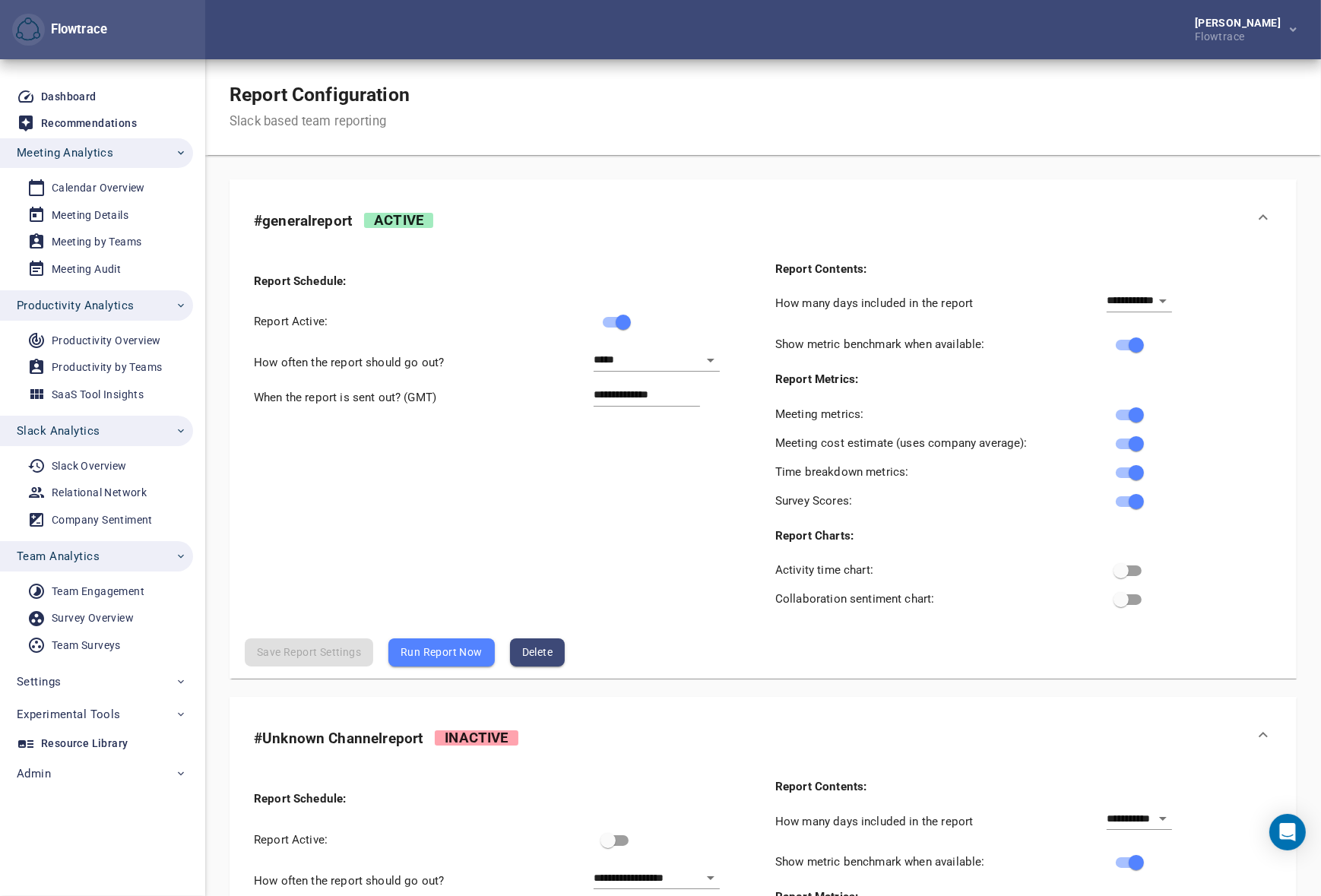
scroll to position [160, 0]
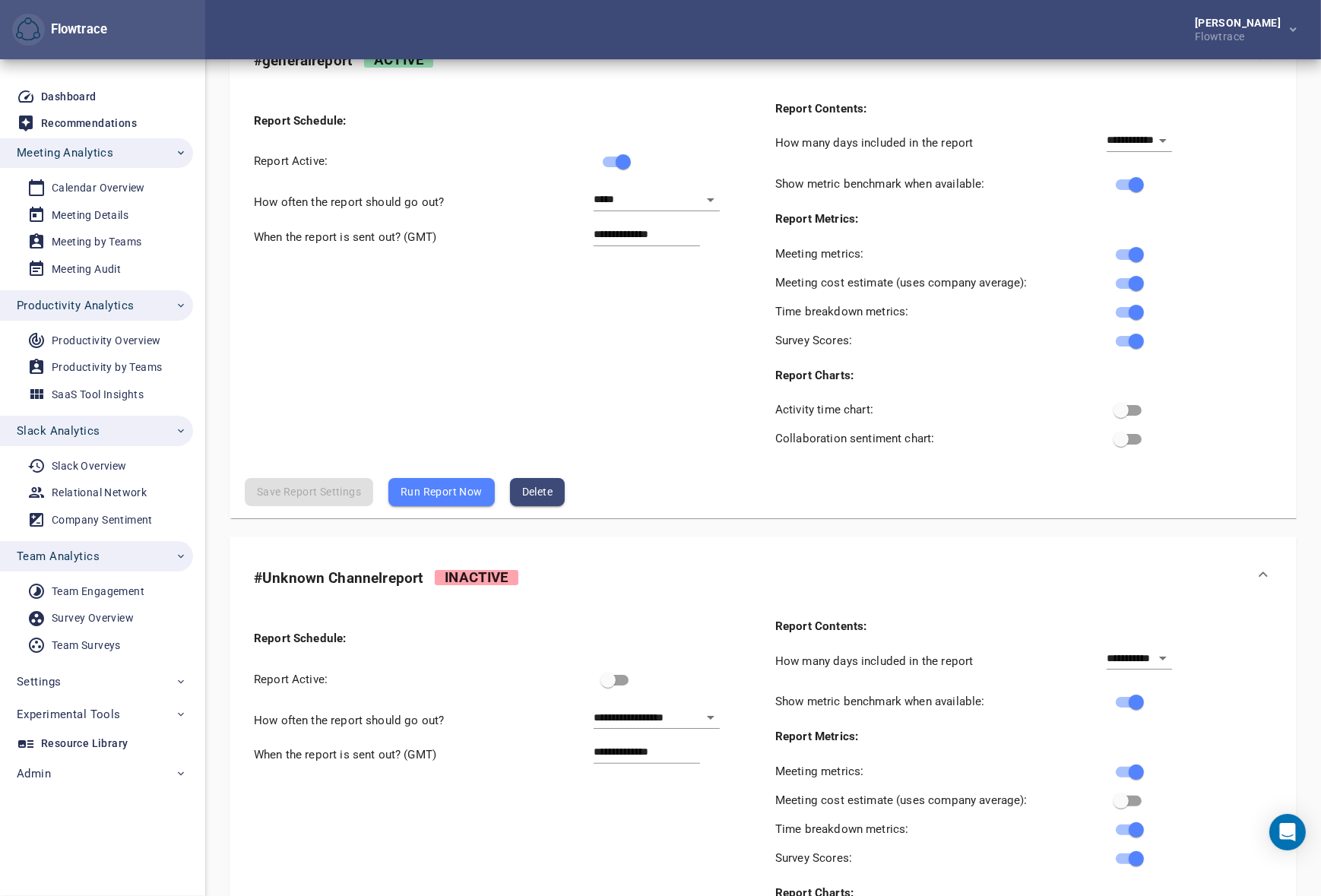
click at [540, 554] on div "# Unknown Channel report Inactive" at bounding box center [749, 574] width 991 height 46
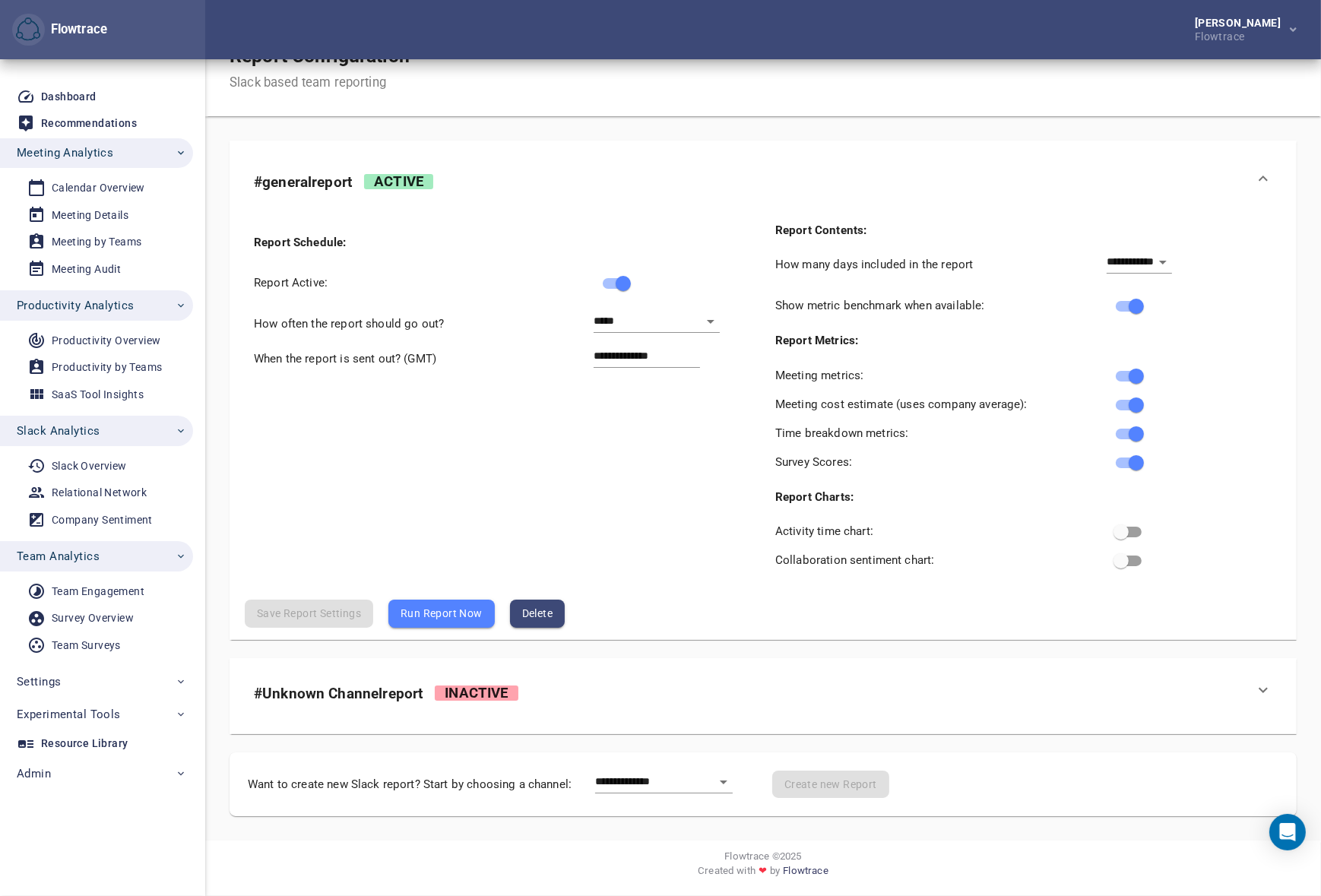
scroll to position [38, 0]
click at [445, 609] on span "Run Report Now" at bounding box center [442, 614] width 82 height 19
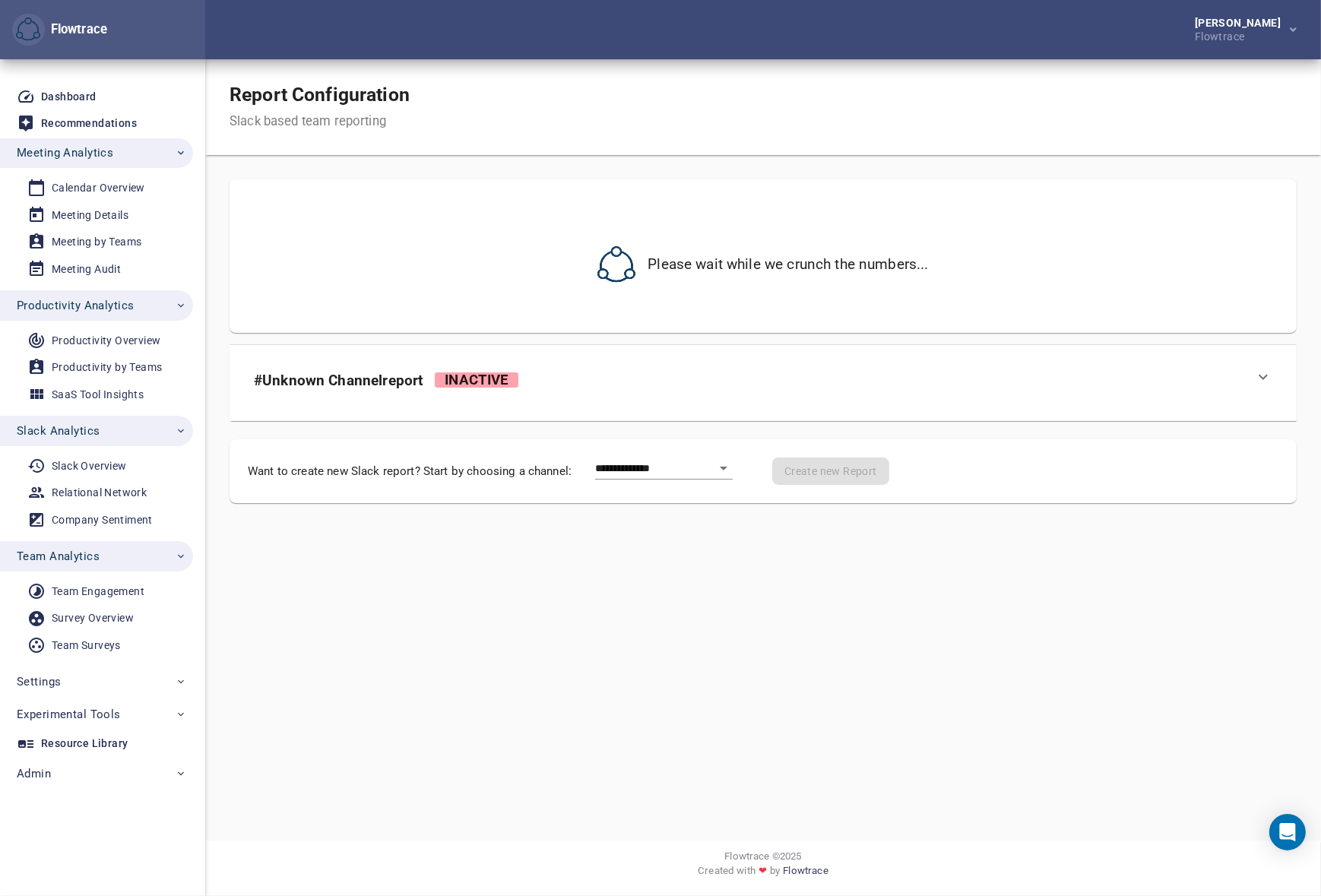
scroll to position [0, 0]
select select "**"
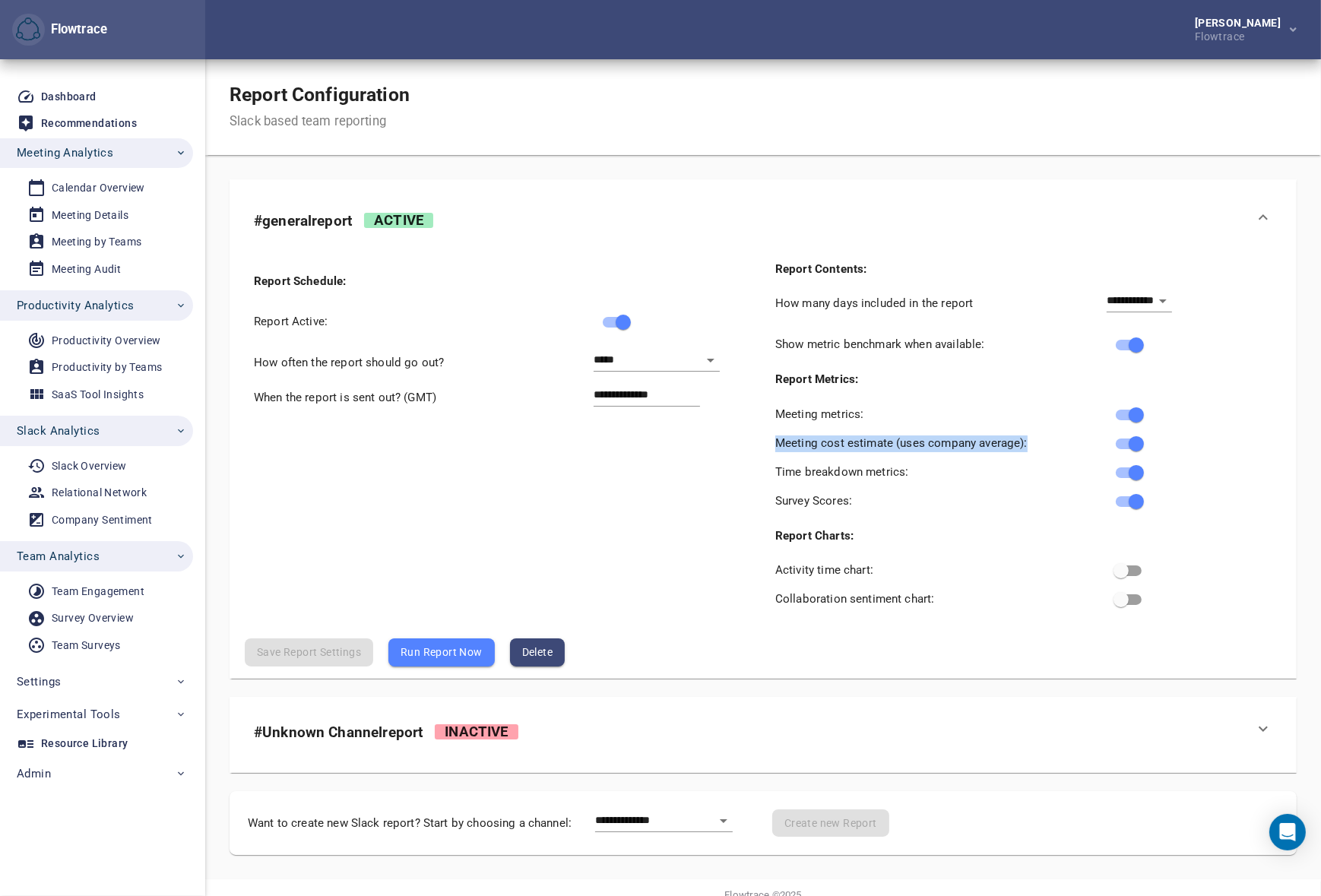
drag, startPoint x: 777, startPoint y: 440, endPoint x: 1034, endPoint y: 436, distance: 257.0
click at [1034, 436] on div "Meeting cost estimate (uses company average):" at bounding box center [941, 440] width 332 height 22
copy div "Meeting cost estimate (uses company average):"
click at [648, 139] on div "Report Configuration Slack based team reporting" at bounding box center [763, 108] width 1116 height 96
click at [72, 679] on span "Settings" at bounding box center [102, 681] width 170 height 20
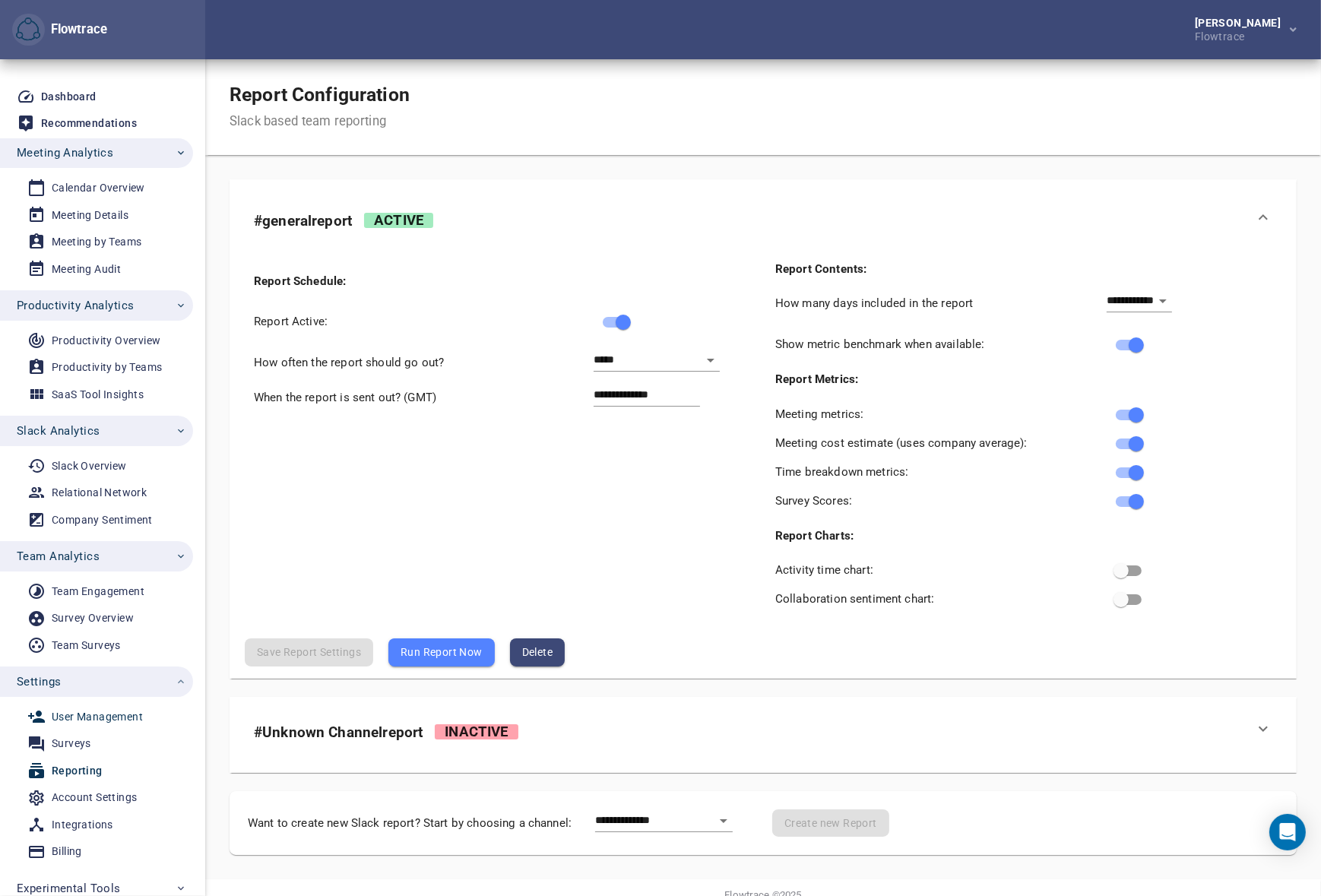
click at [95, 716] on div "User Management" at bounding box center [98, 716] width 91 height 19
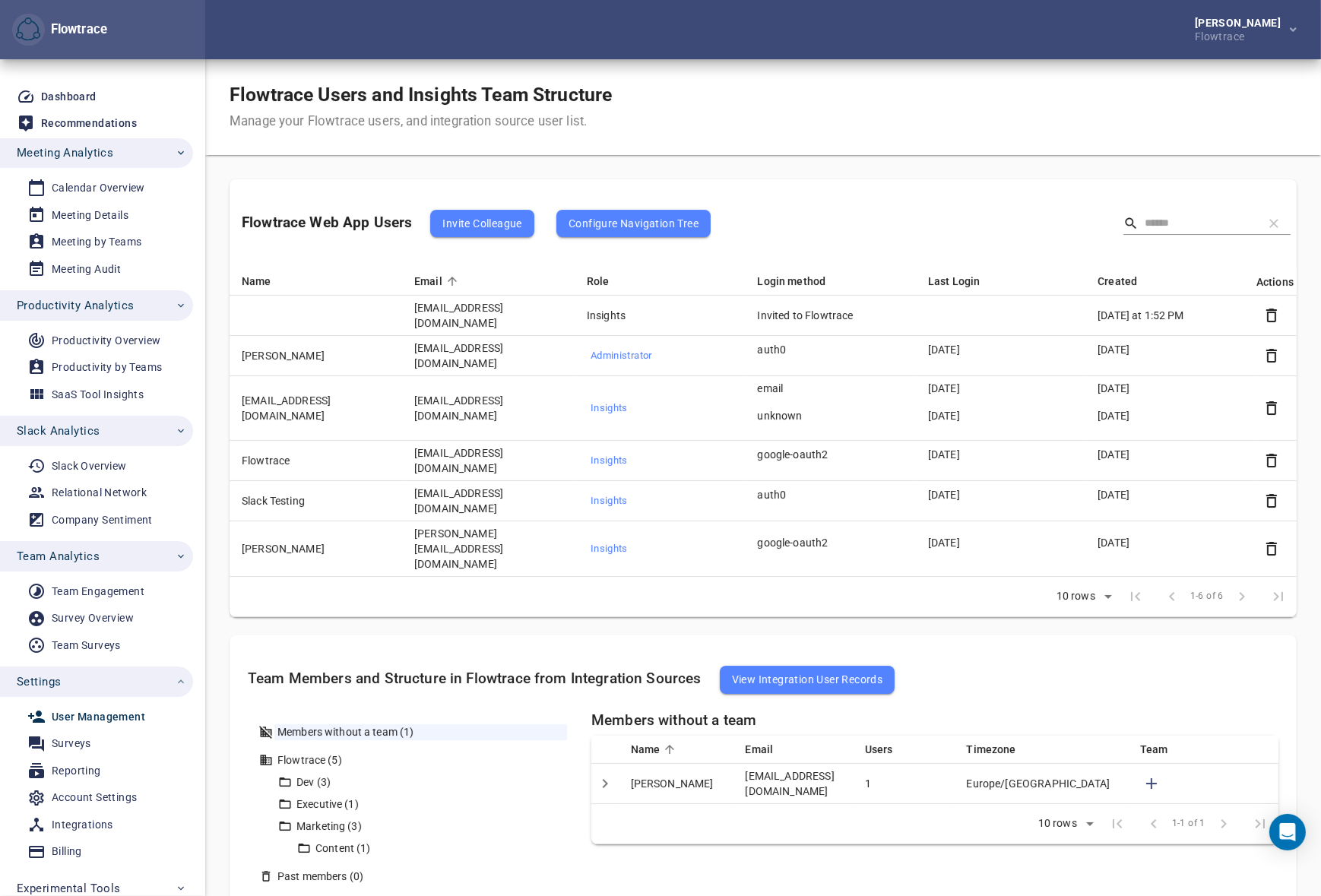
click at [798, 670] on span "View Integration User Records" at bounding box center [807, 679] width 151 height 19
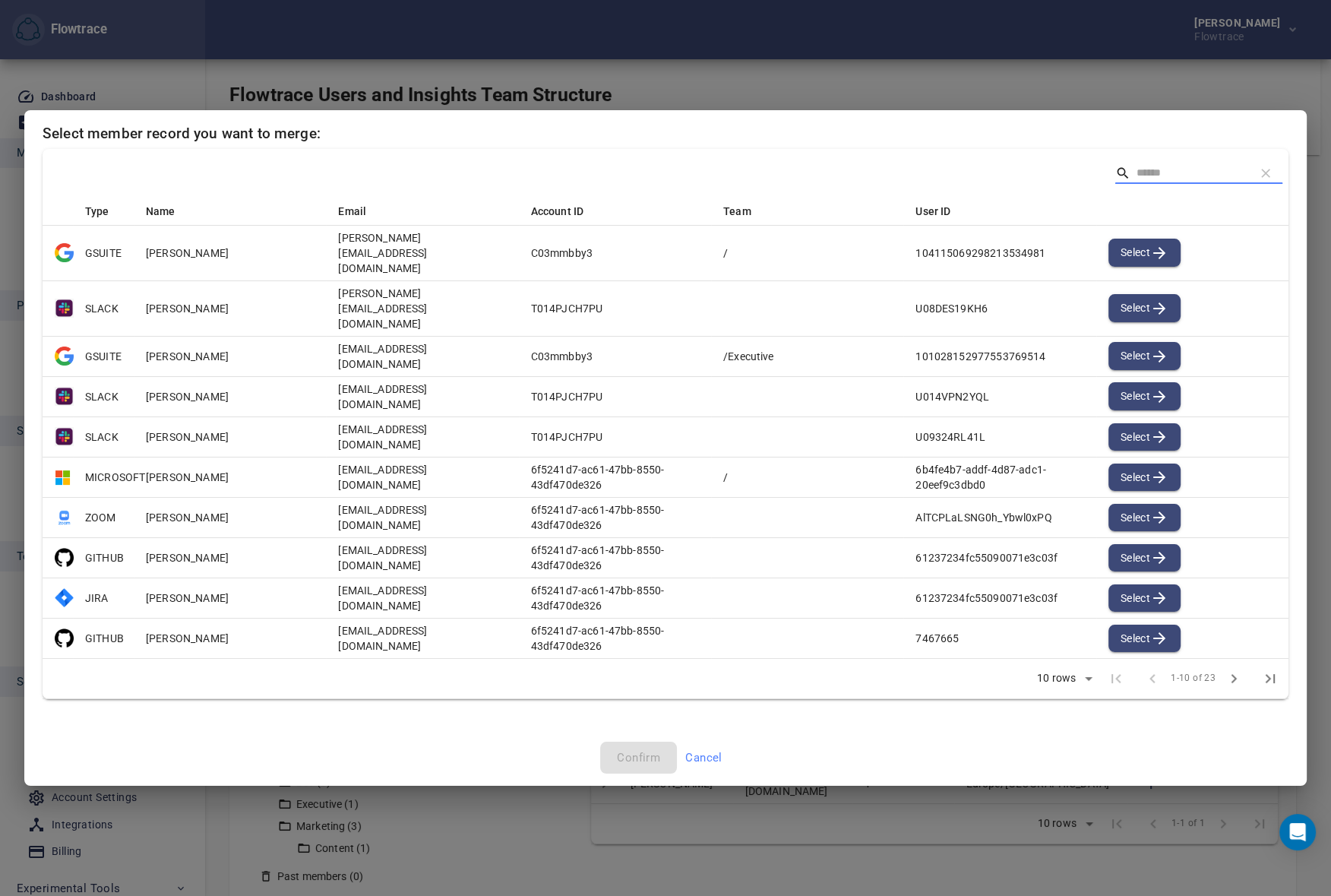
click at [1152, 184] on input "Search" at bounding box center [1189, 173] width 106 height 22
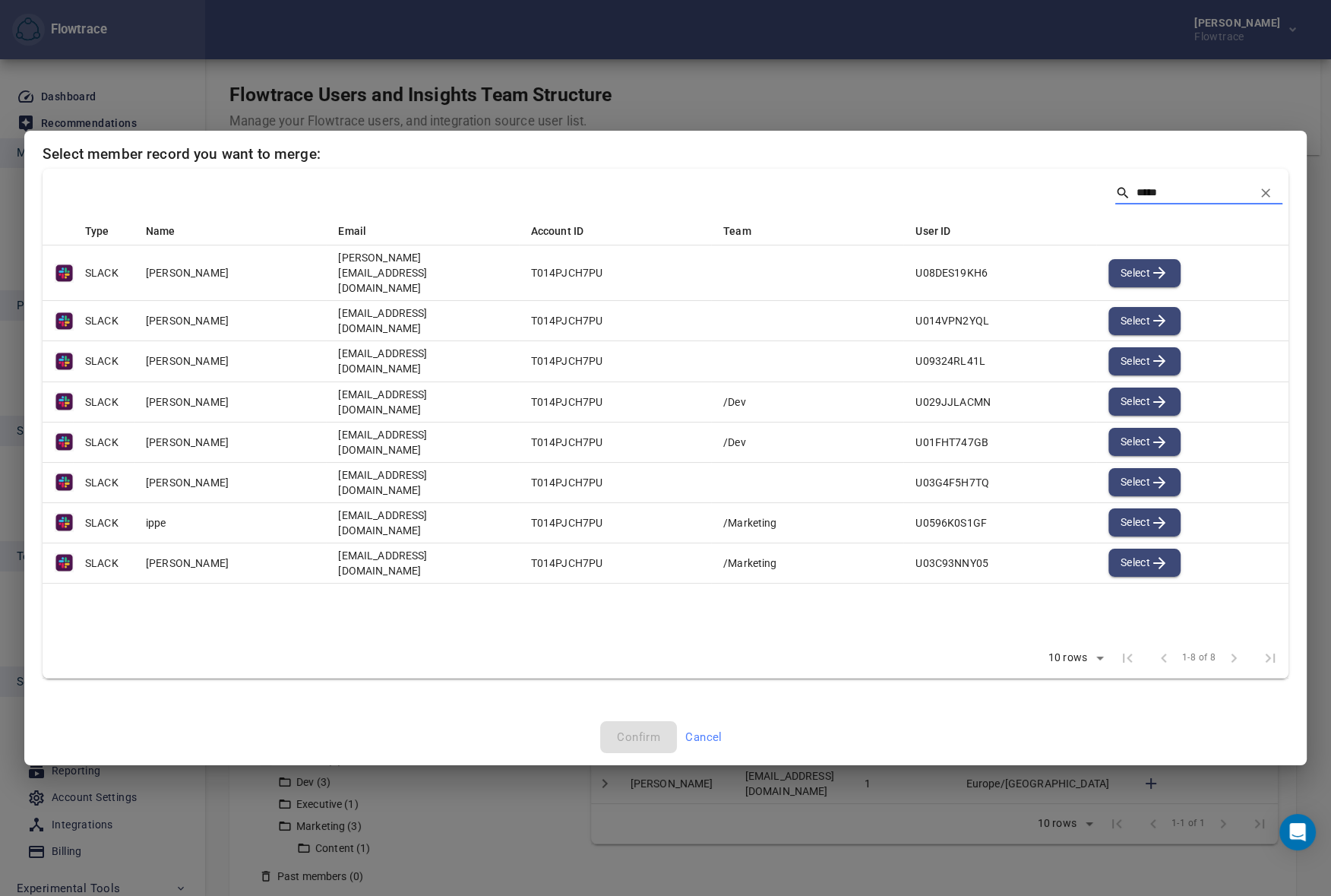
type input "*****"
click at [720, 727] on span "Cancel" at bounding box center [704, 737] width 37 height 20
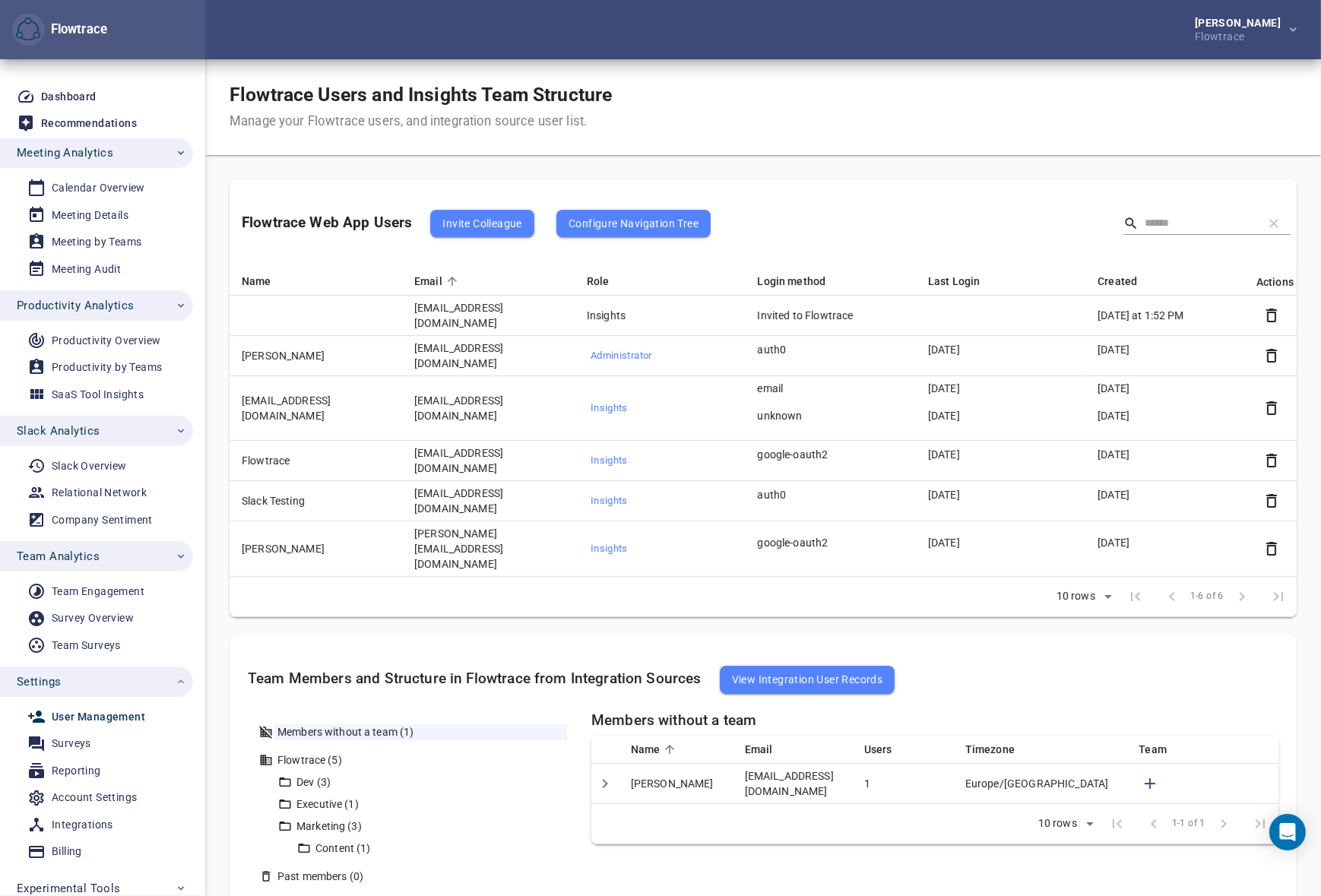
click at [774, 85] on div "Flowtrace Users and Insights Team Structure Manage your Flowtrace users, and in…" at bounding box center [763, 108] width 1116 height 96
click at [99, 681] on span "Settings" at bounding box center [102, 681] width 170 height 20
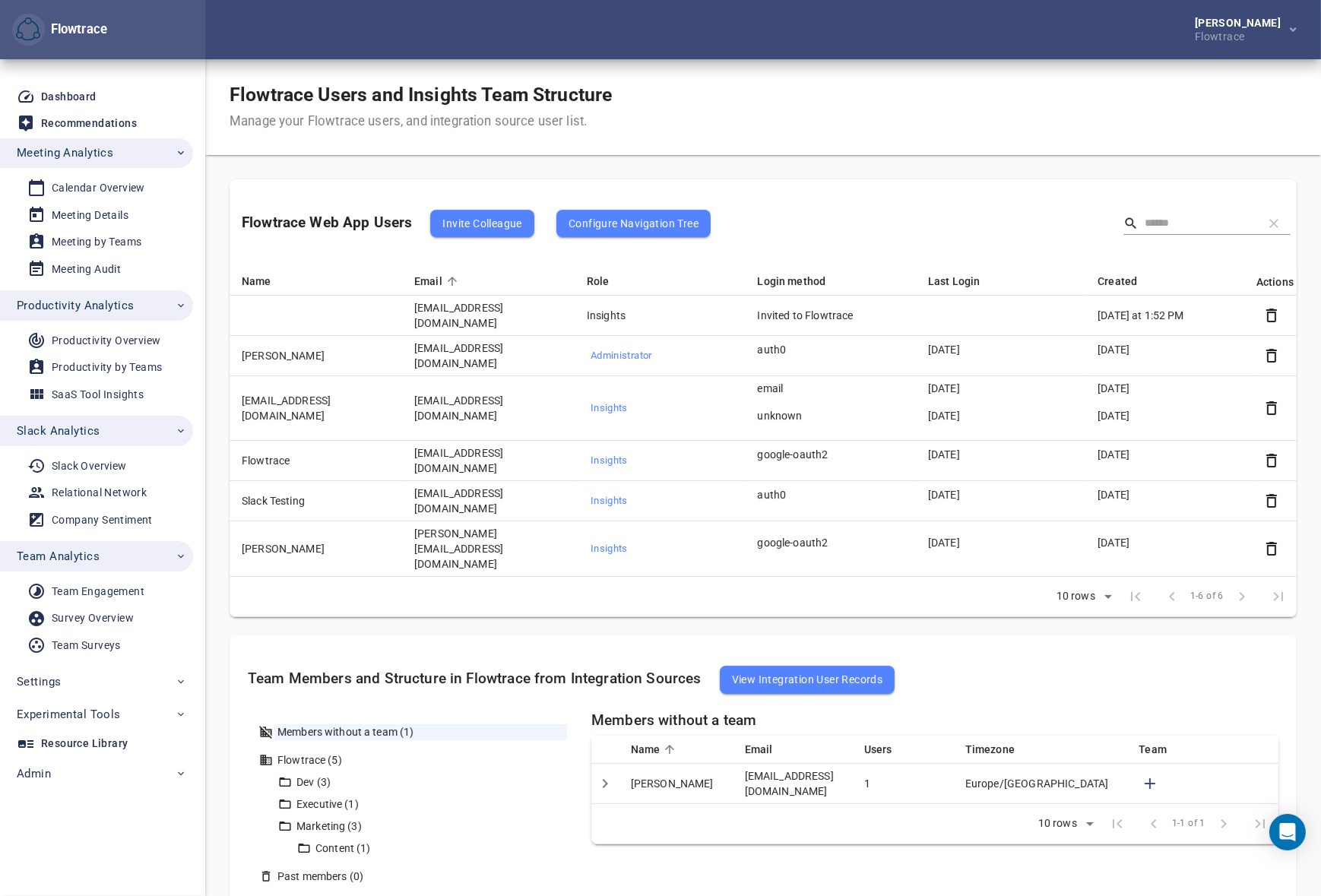
click at [75, 553] on span "Team Analytics" at bounding box center [58, 556] width 83 height 20
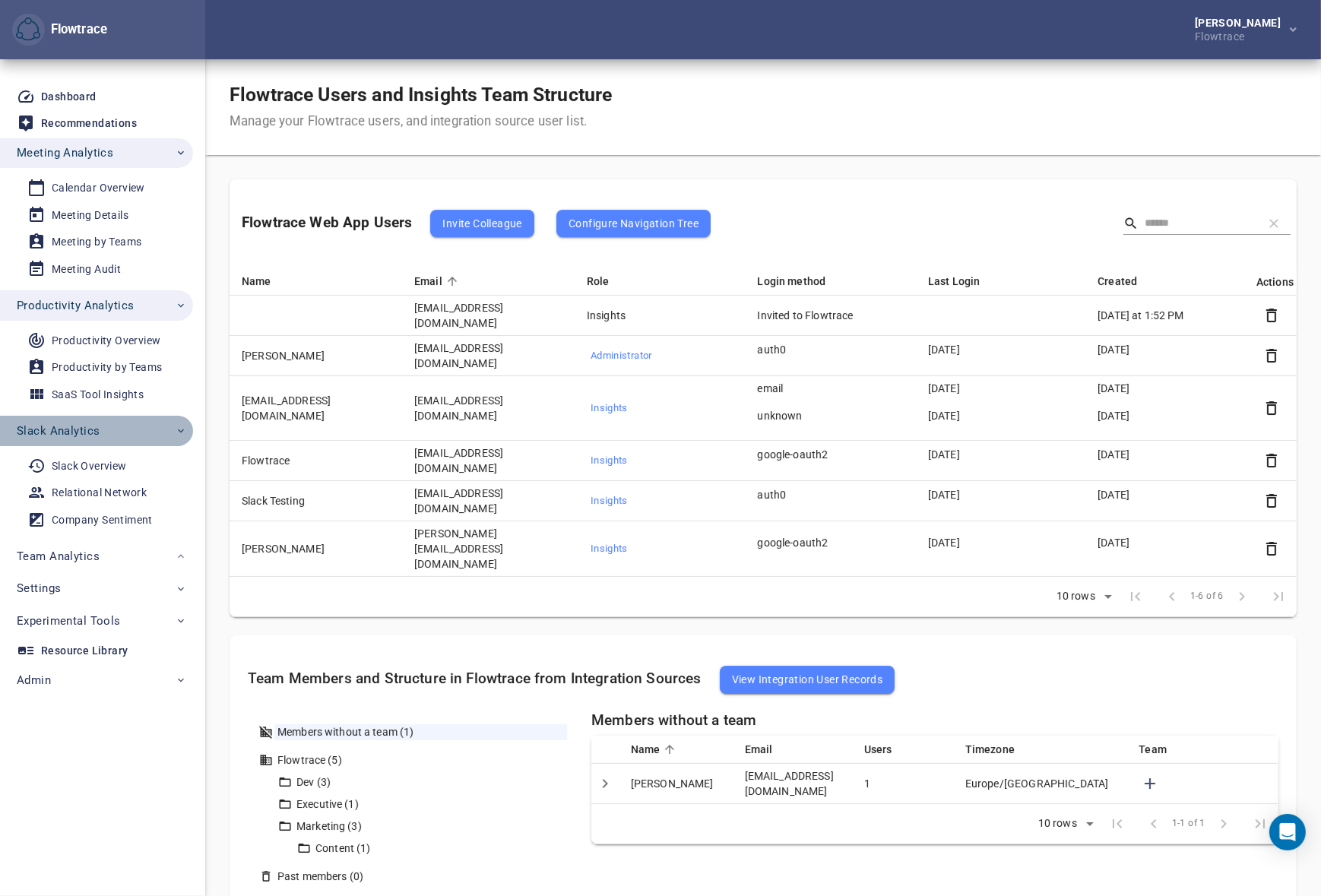
click at [87, 425] on span "Slack Analytics" at bounding box center [58, 431] width 83 height 20
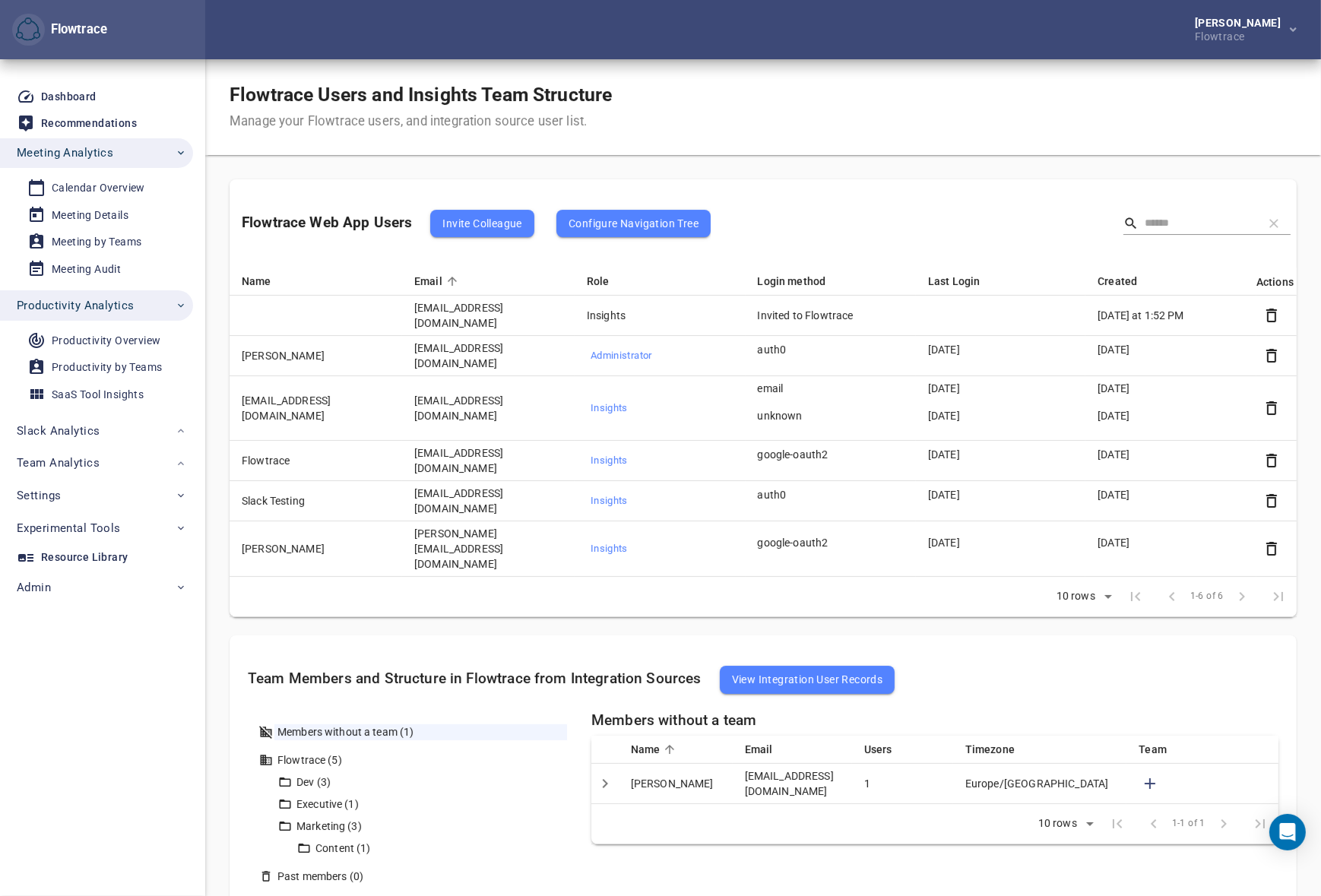
click at [100, 304] on span "Productivity Analytics" at bounding box center [75, 306] width 117 height 20
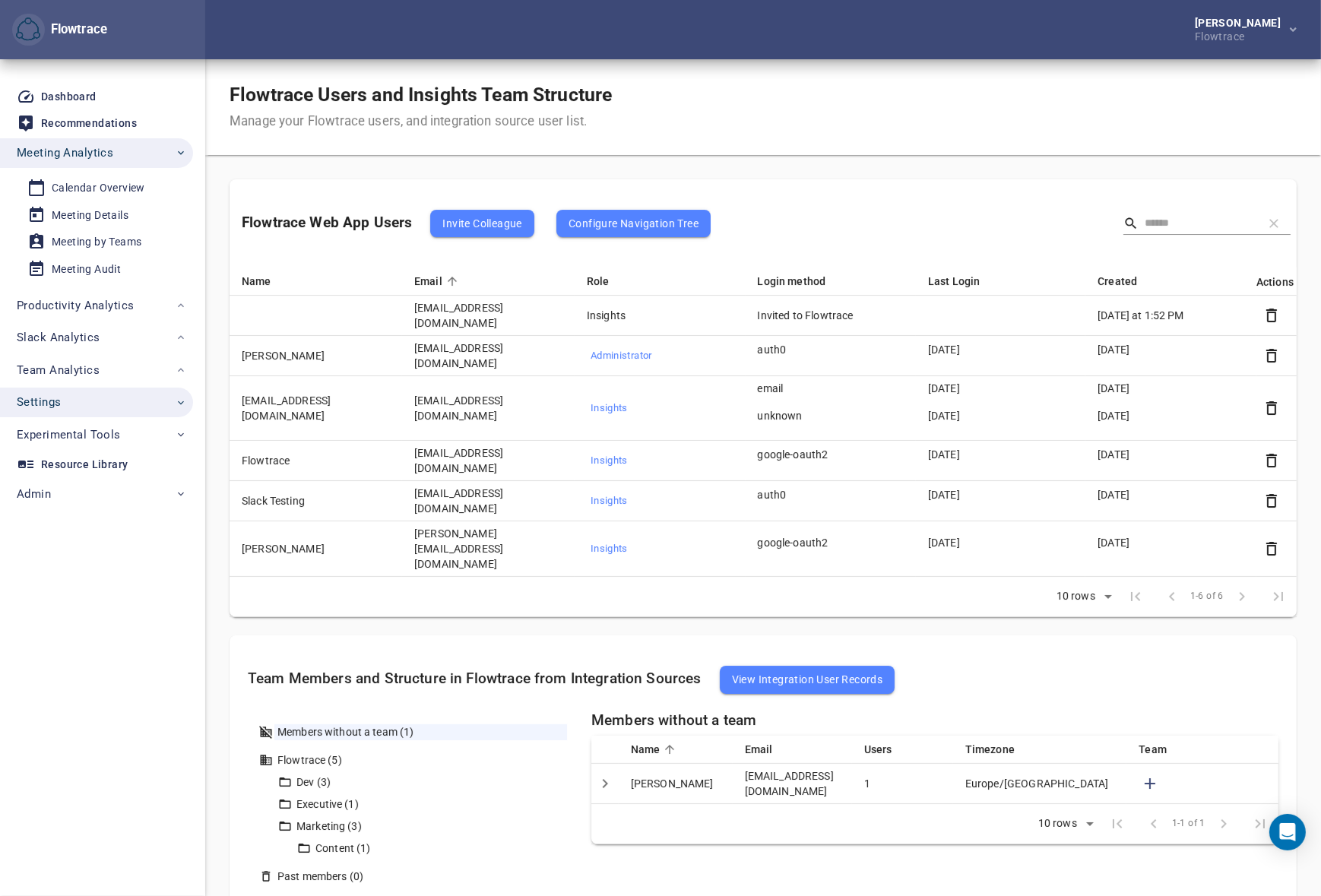
click at [100, 413] on button "Settings" at bounding box center [96, 402] width 193 height 30
